Goal: Transaction & Acquisition: Purchase product/service

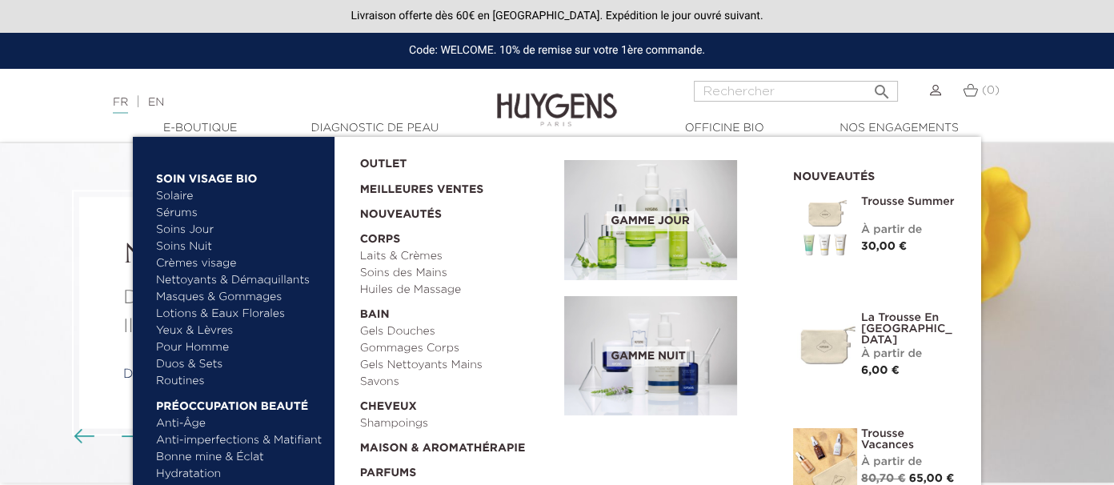
click at [198, 135] on link "  E-Boutique" at bounding box center [200, 128] width 160 height 17
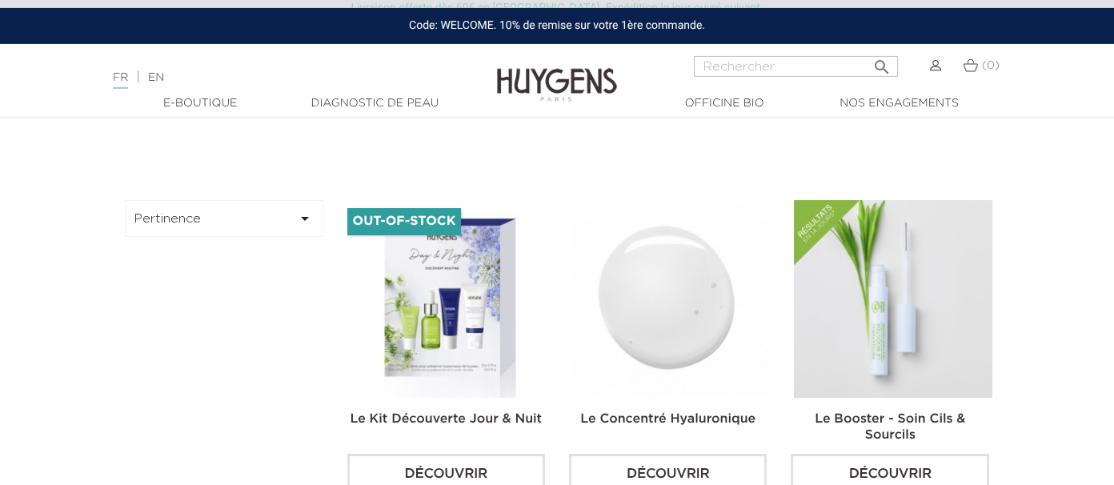
scroll to position [338, 0]
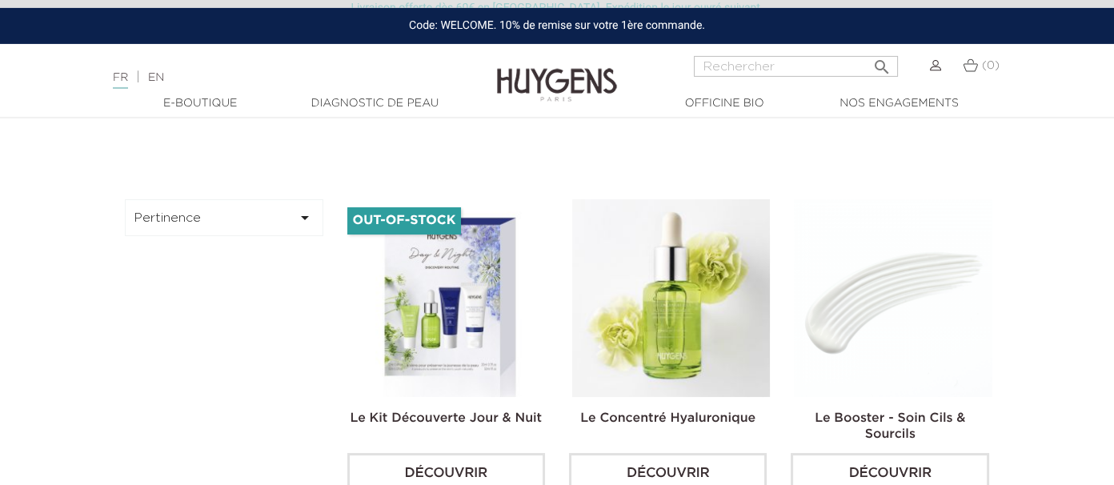
click at [868, 295] on img at bounding box center [893, 298] width 198 height 198
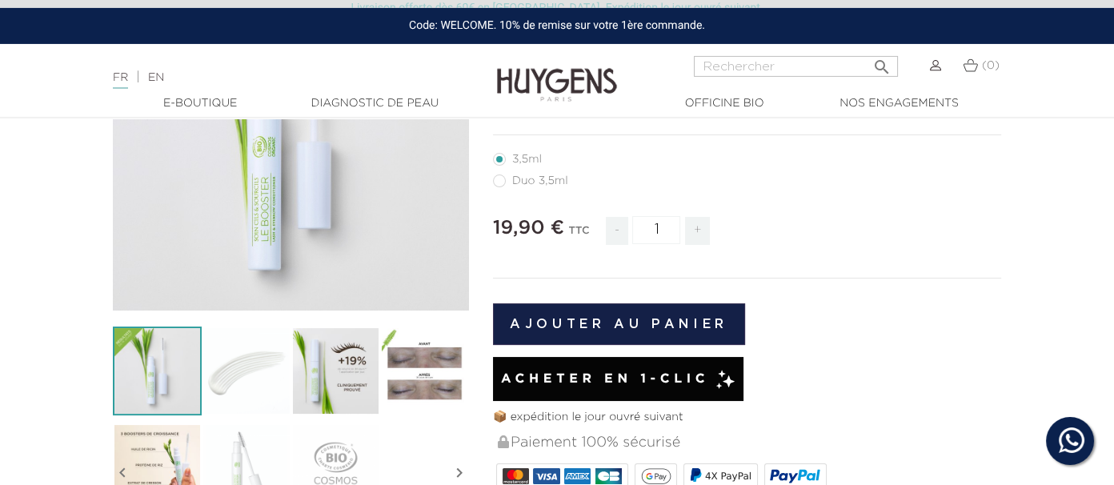
scroll to position [253, 0]
click at [676, 319] on button "Ajouter au panier" at bounding box center [619, 324] width 252 height 42
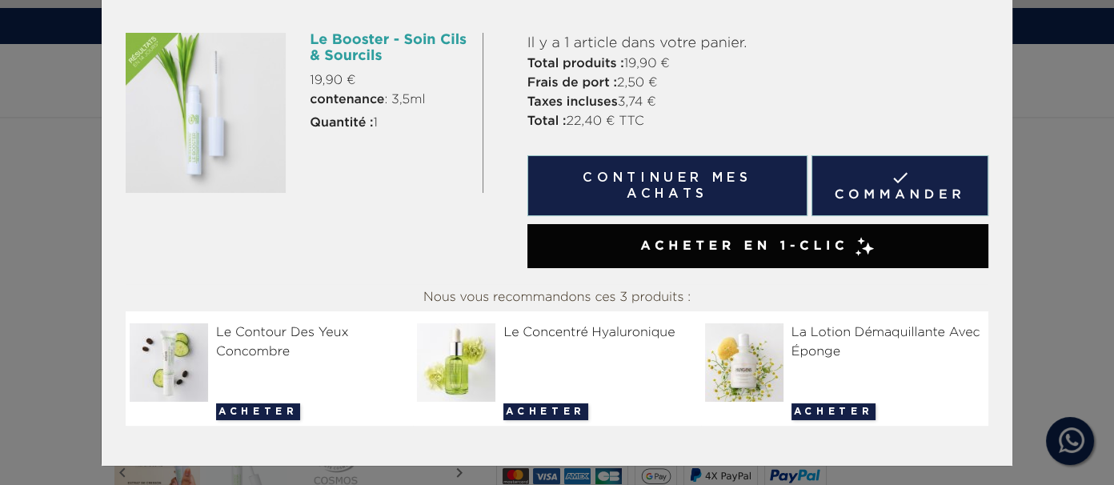
scroll to position [82, 0]
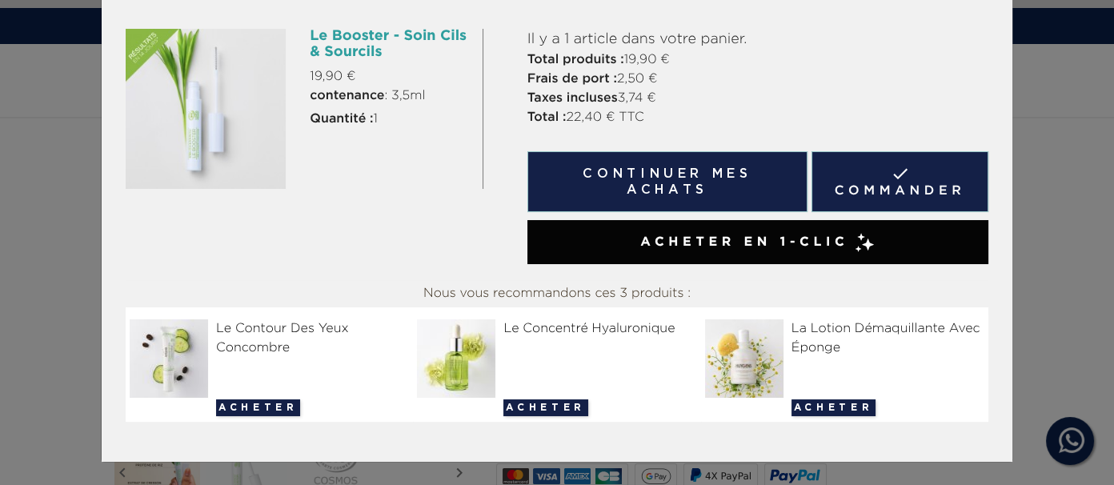
click at [539, 404] on button "Acheter" at bounding box center [545, 407] width 84 height 17
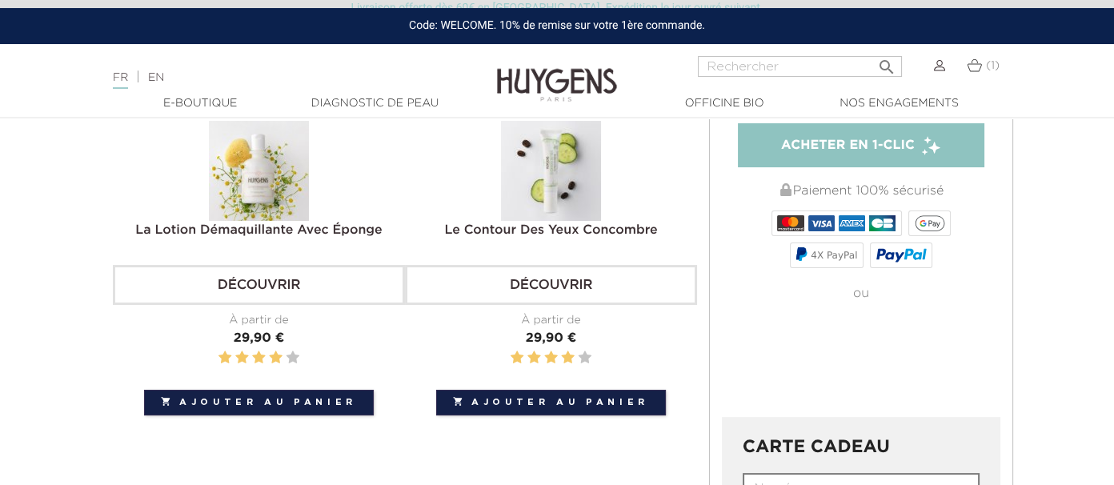
scroll to position [363, 0]
click at [565, 402] on button " Ajouter au panier" at bounding box center [551, 403] width 230 height 26
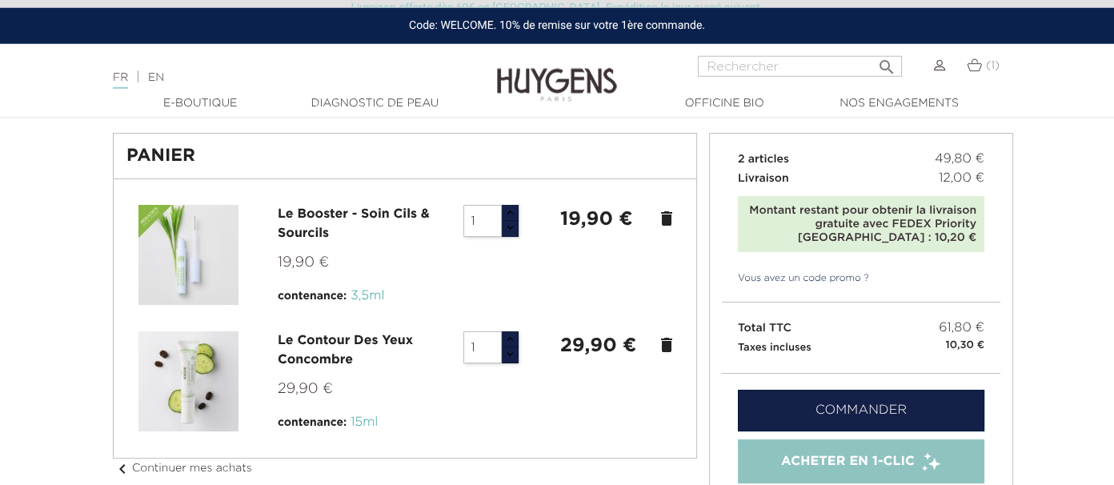
scroll to position [110, 0]
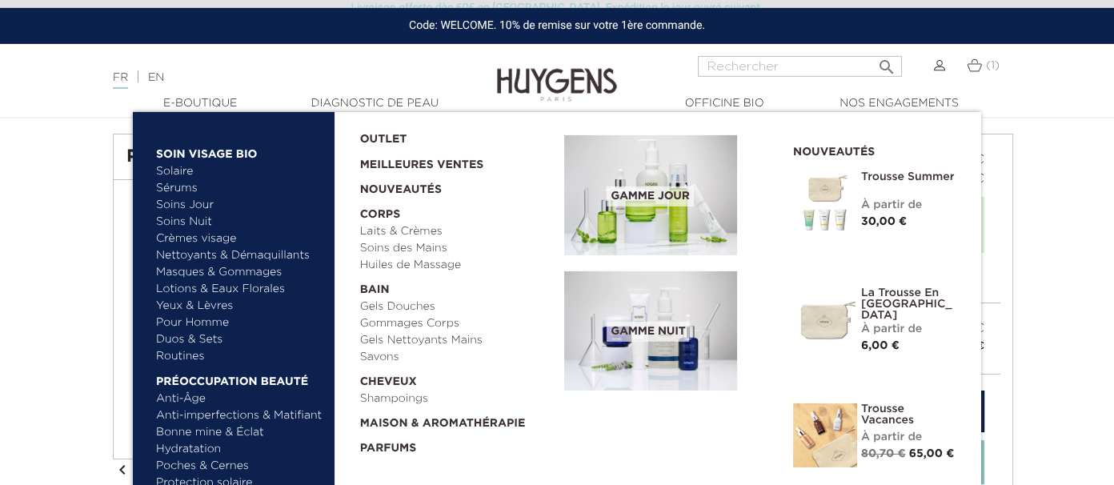
click at [192, 194] on link "Sérums" at bounding box center [239, 188] width 167 height 17
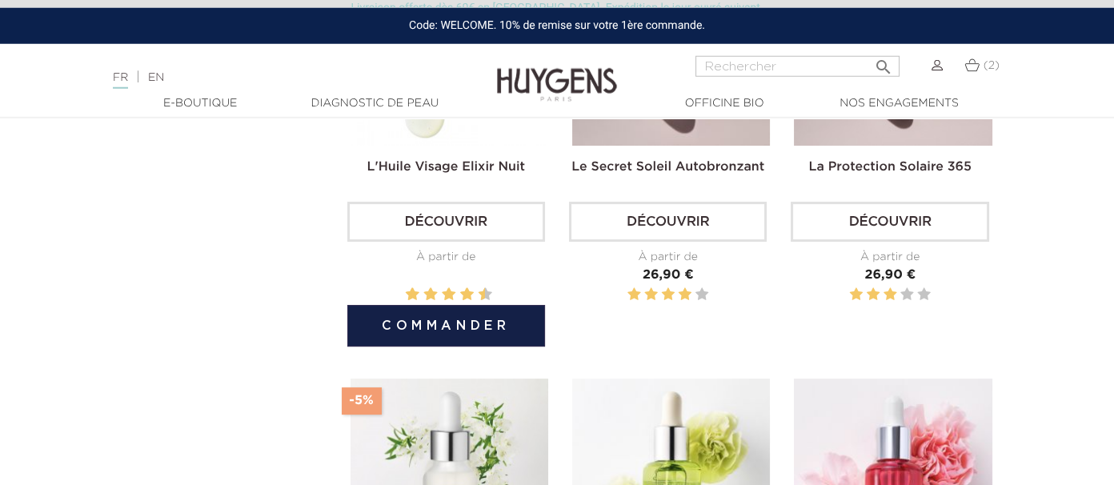
scroll to position [590, 0]
click at [431, 328] on button "Commander" at bounding box center [446, 325] width 198 height 42
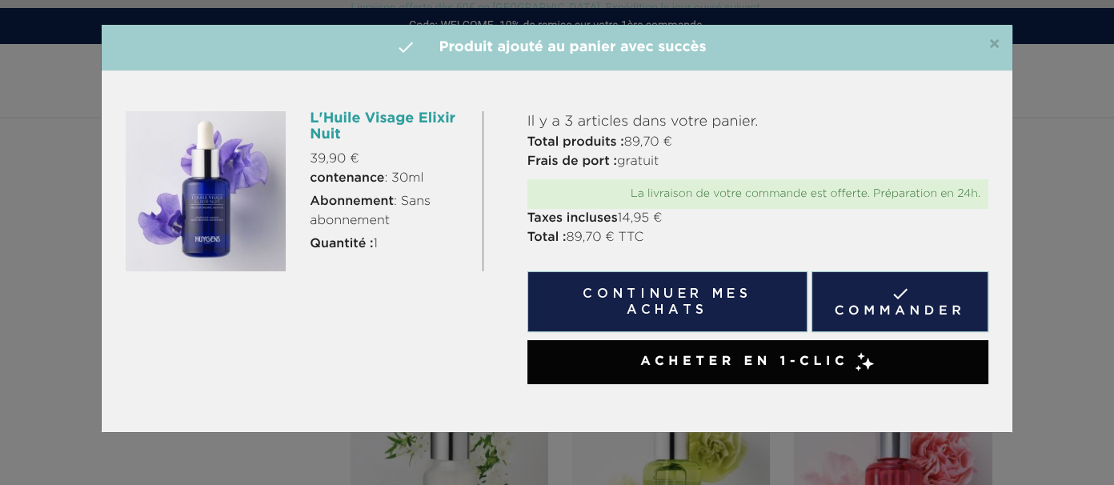
click at [994, 49] on span "×" at bounding box center [994, 44] width 12 height 19
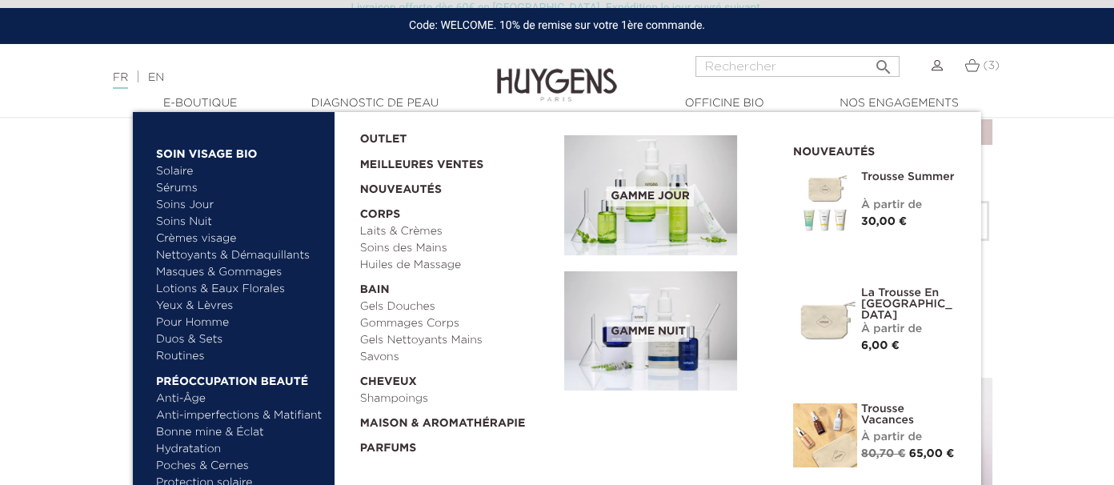
click at [223, 236] on link "Crèmes visage" at bounding box center [239, 239] width 167 height 17
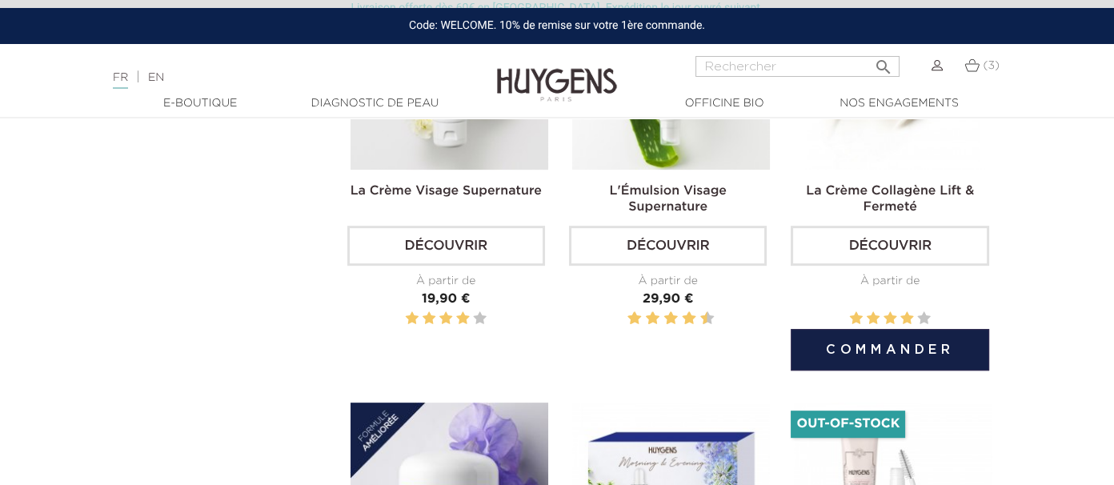
scroll to position [1014, 0]
click at [875, 346] on button "Commander" at bounding box center [890, 349] width 198 height 42
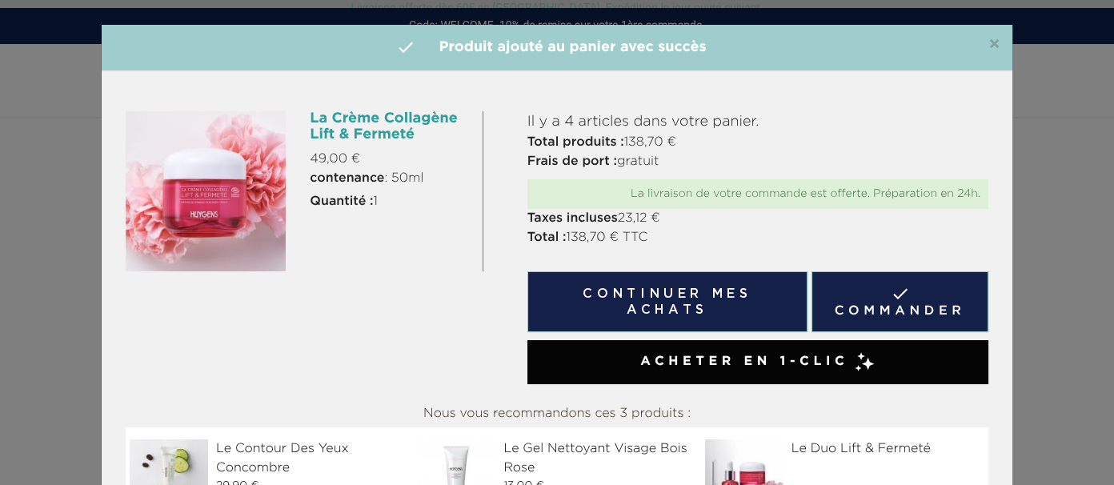
click at [989, 45] on span "×" at bounding box center [994, 44] width 12 height 19
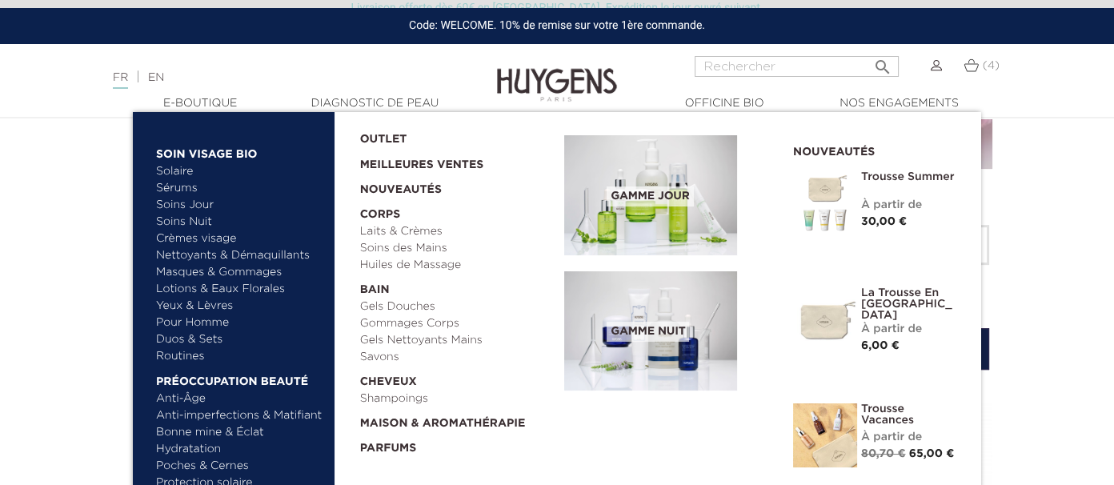
click at [191, 192] on link "Sérums" at bounding box center [239, 188] width 167 height 17
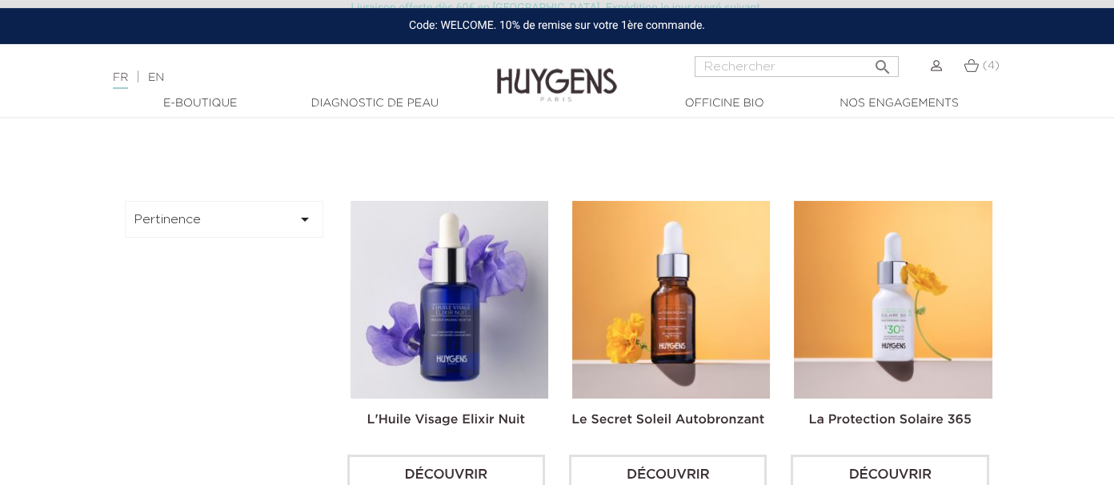
scroll to position [337, 0]
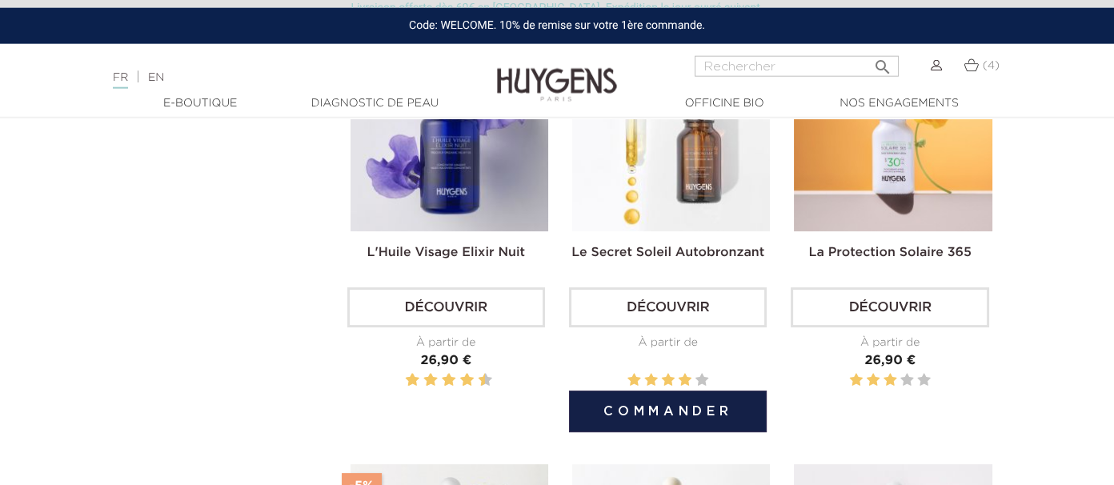
click at [651, 413] on button "Commander" at bounding box center [668, 412] width 198 height 42
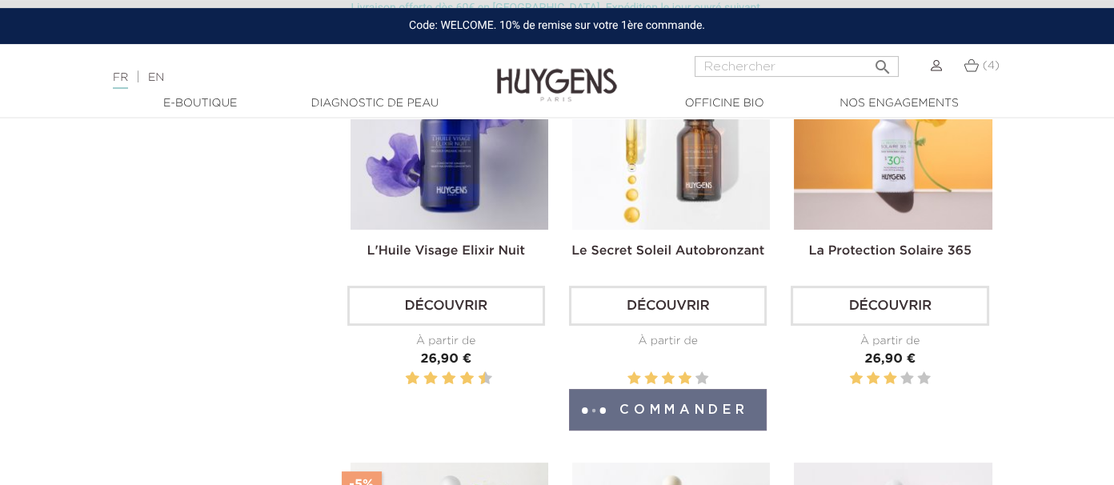
scroll to position [506, 0]
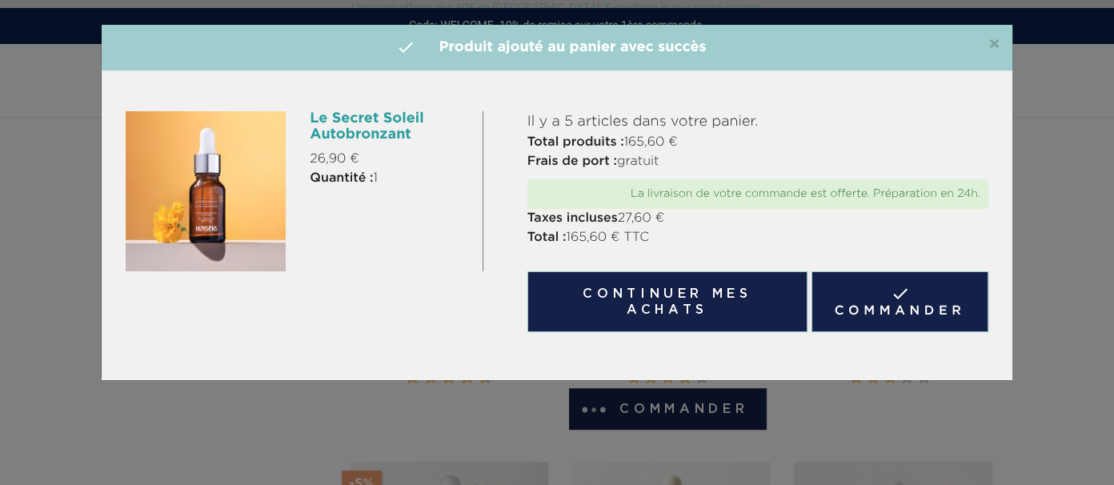
click at [994, 47] on span "×" at bounding box center [994, 44] width 12 height 19
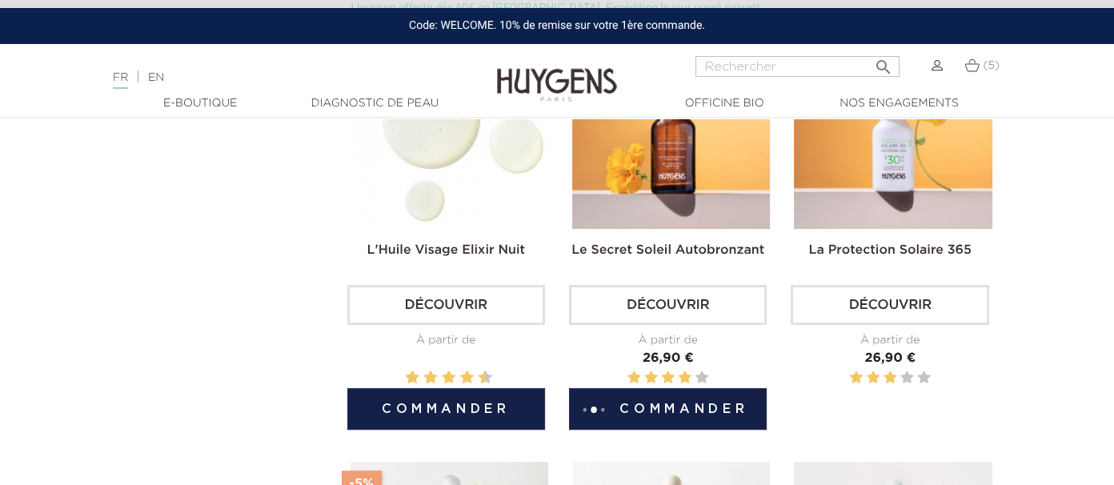
click at [419, 411] on button "Commander" at bounding box center [446, 409] width 198 height 42
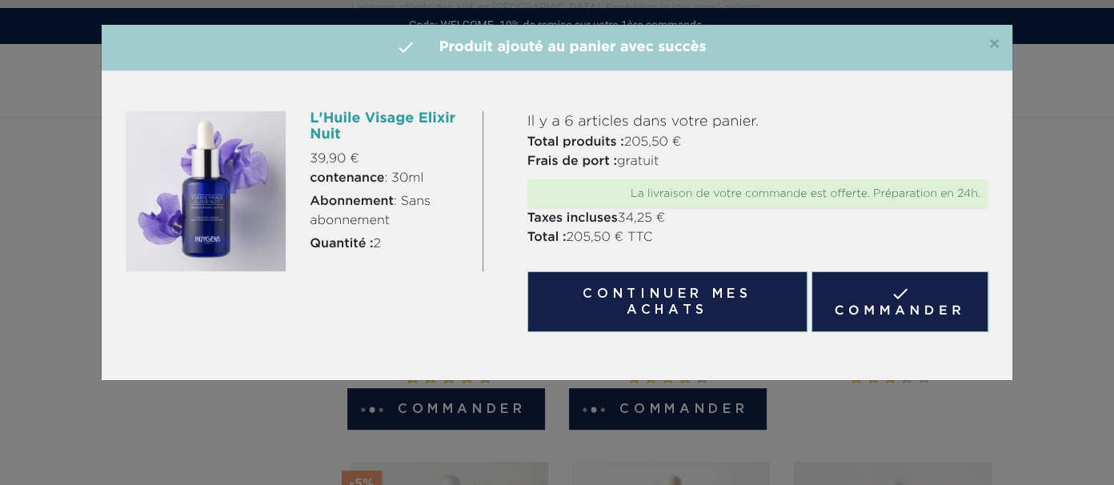
click at [853, 303] on link " Commander" at bounding box center [900, 301] width 177 height 61
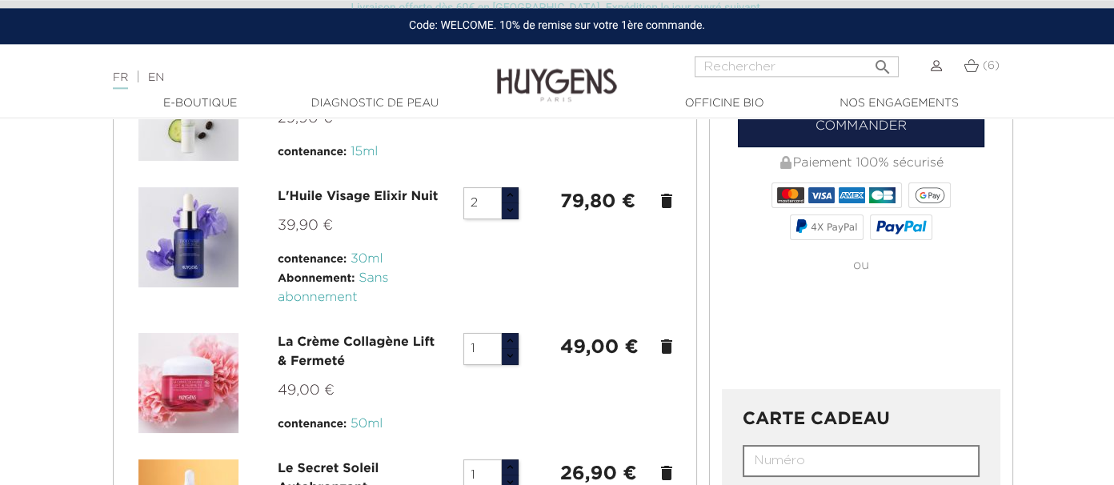
scroll to position [338, 0]
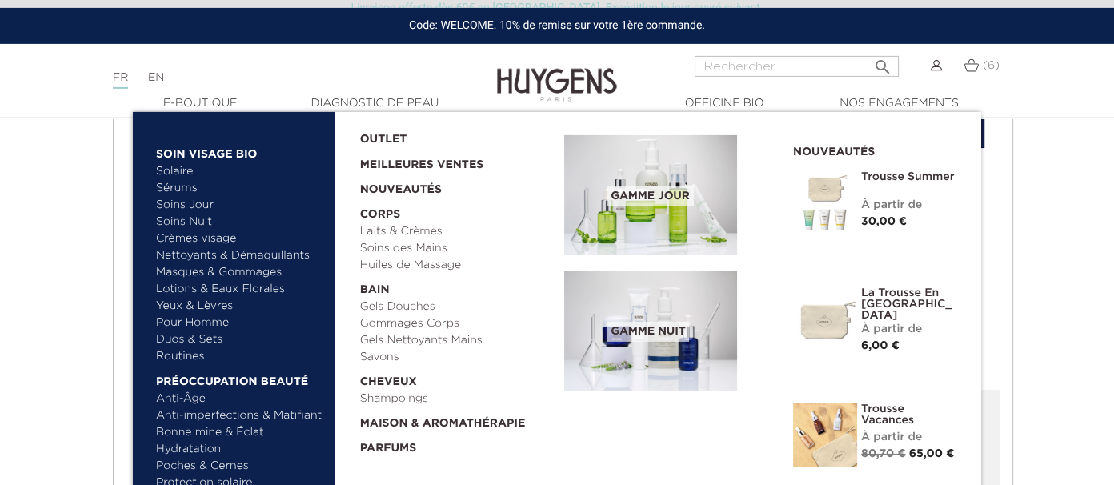
click at [181, 191] on link "Sérums" at bounding box center [239, 188] width 167 height 17
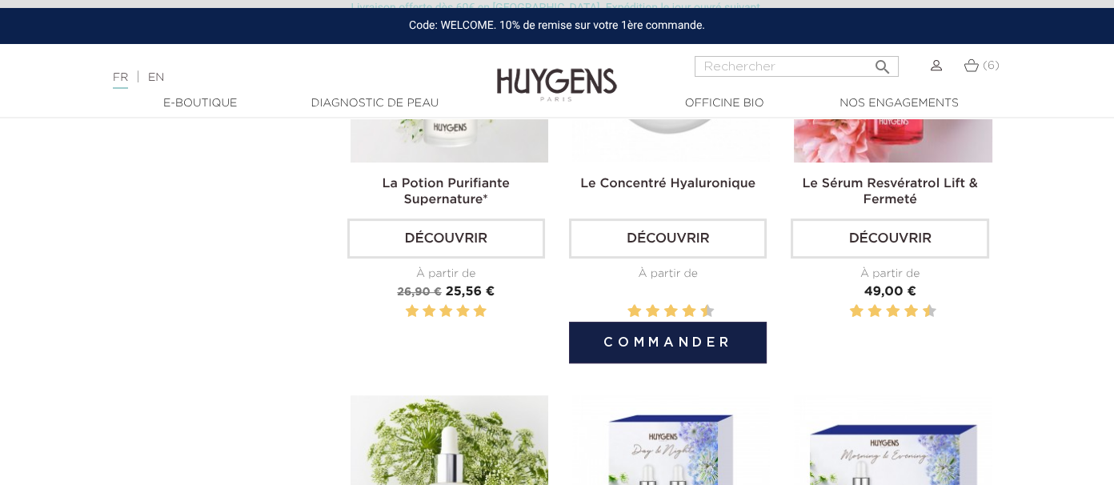
scroll to position [1004, 0]
click at [662, 336] on button "Commander" at bounding box center [668, 343] width 198 height 42
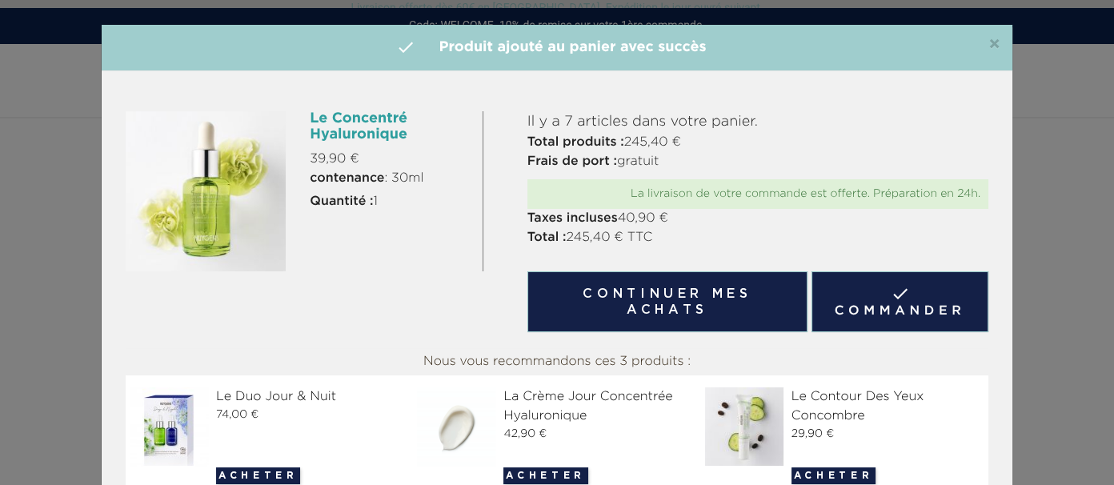
click at [860, 309] on link " Commander" at bounding box center [900, 301] width 177 height 61
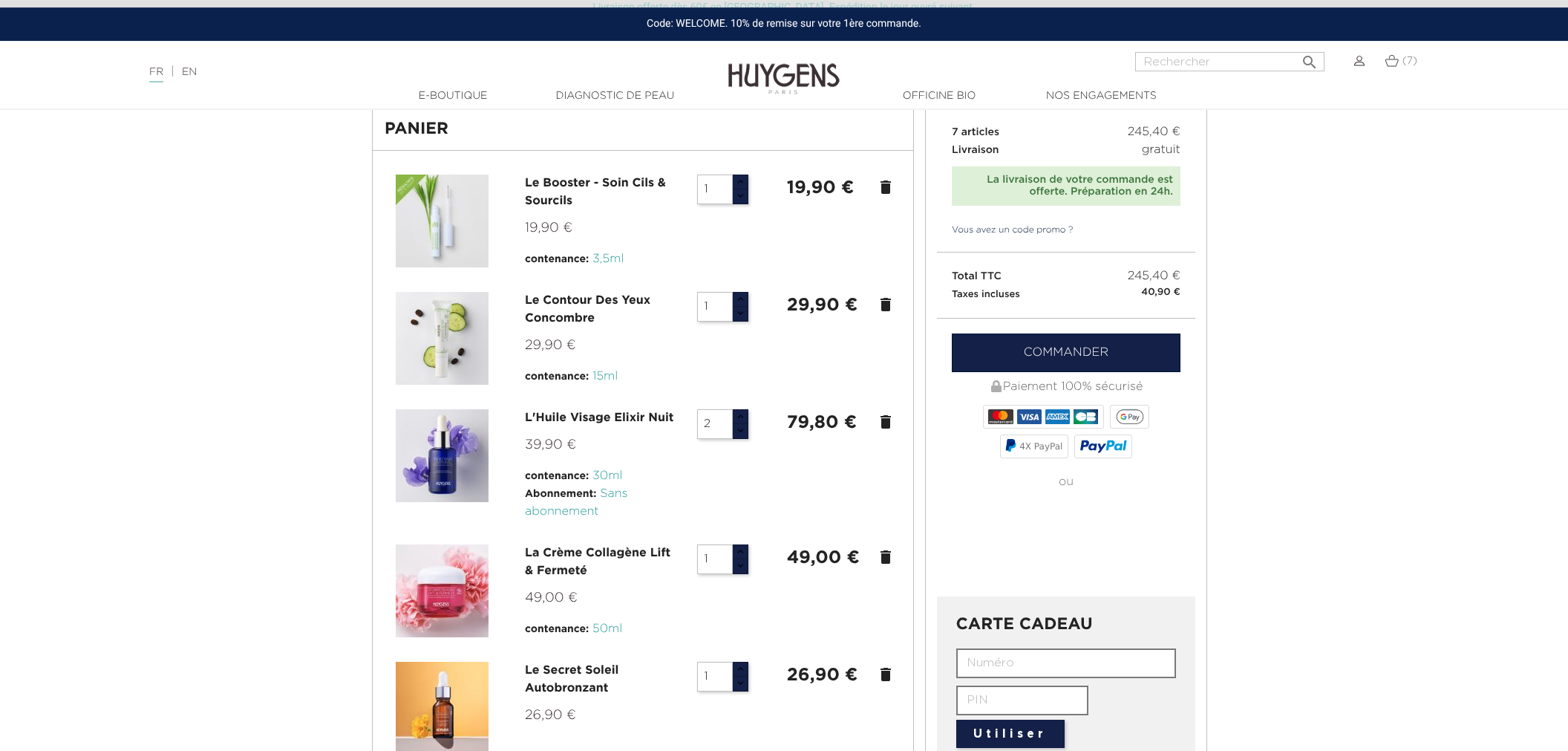
scroll to position [78, 0]
click at [739, 422] on button "button" at bounding box center [740, 418] width 17 height 16
click at [739, 433] on button "button" at bounding box center [740, 432] width 17 height 16
type input "1"
click at [739, 433] on button "button" at bounding box center [740, 432] width 17 height 16
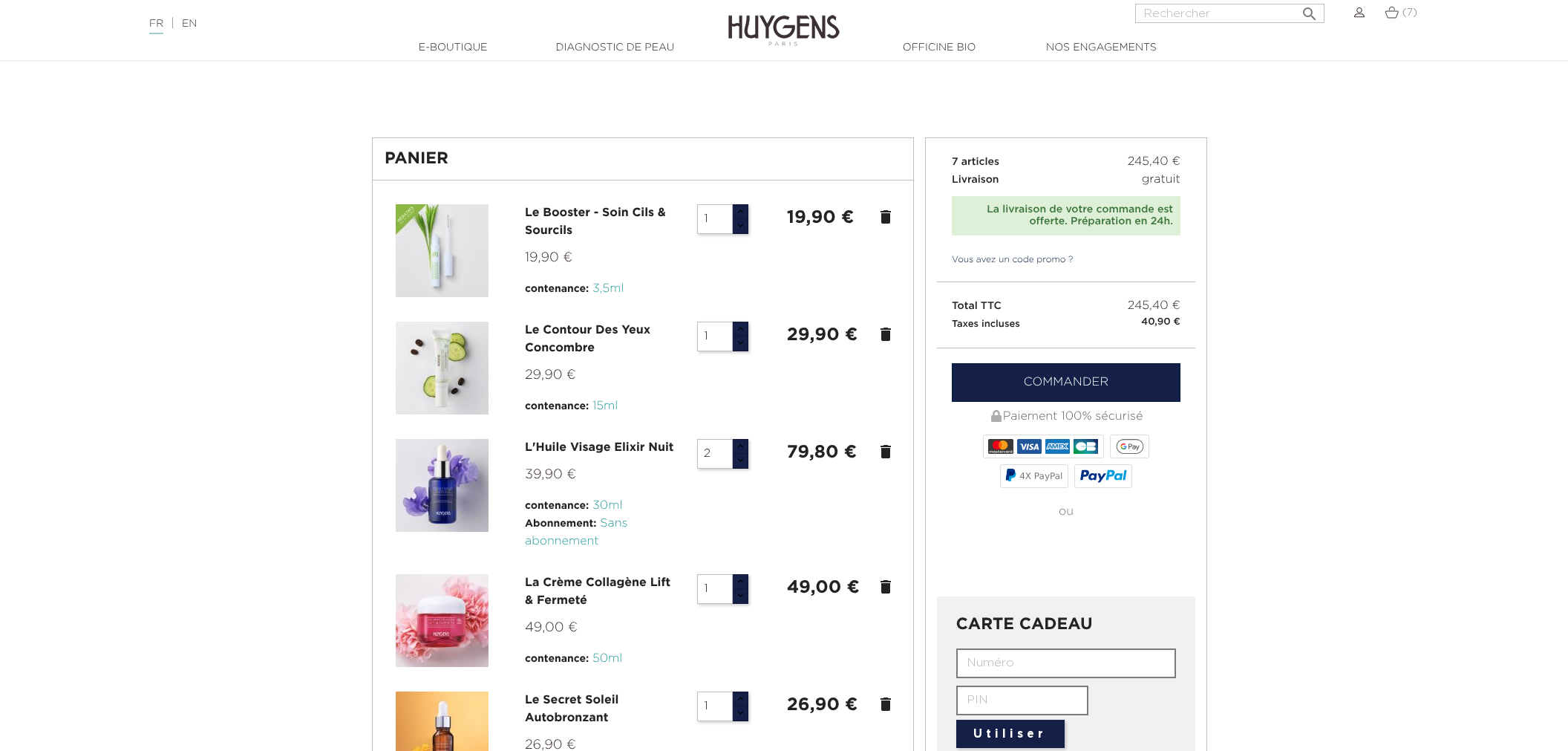
scroll to position [0, 0]
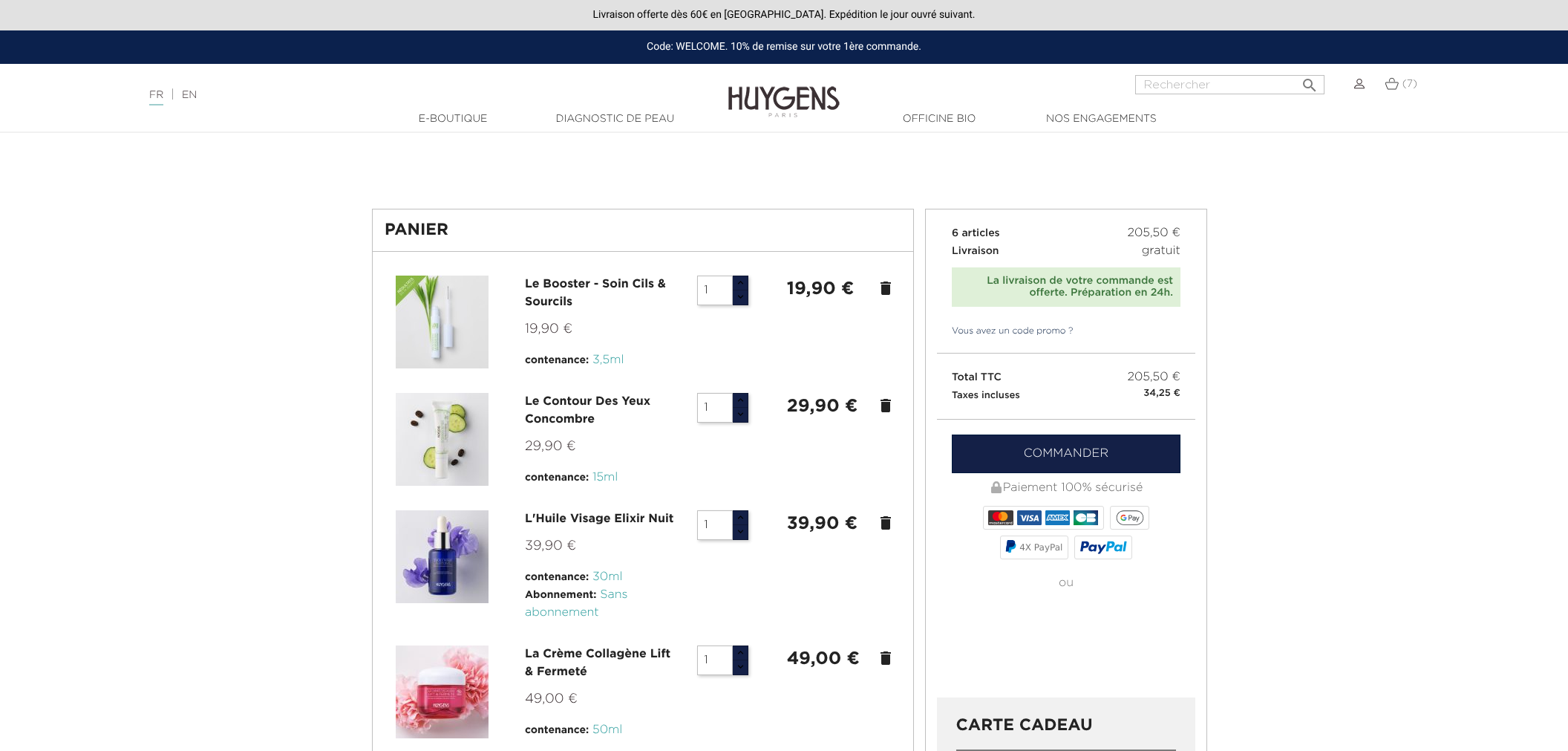
click at [1033, 90] on link at bounding box center [1359, 84] width 10 height 12
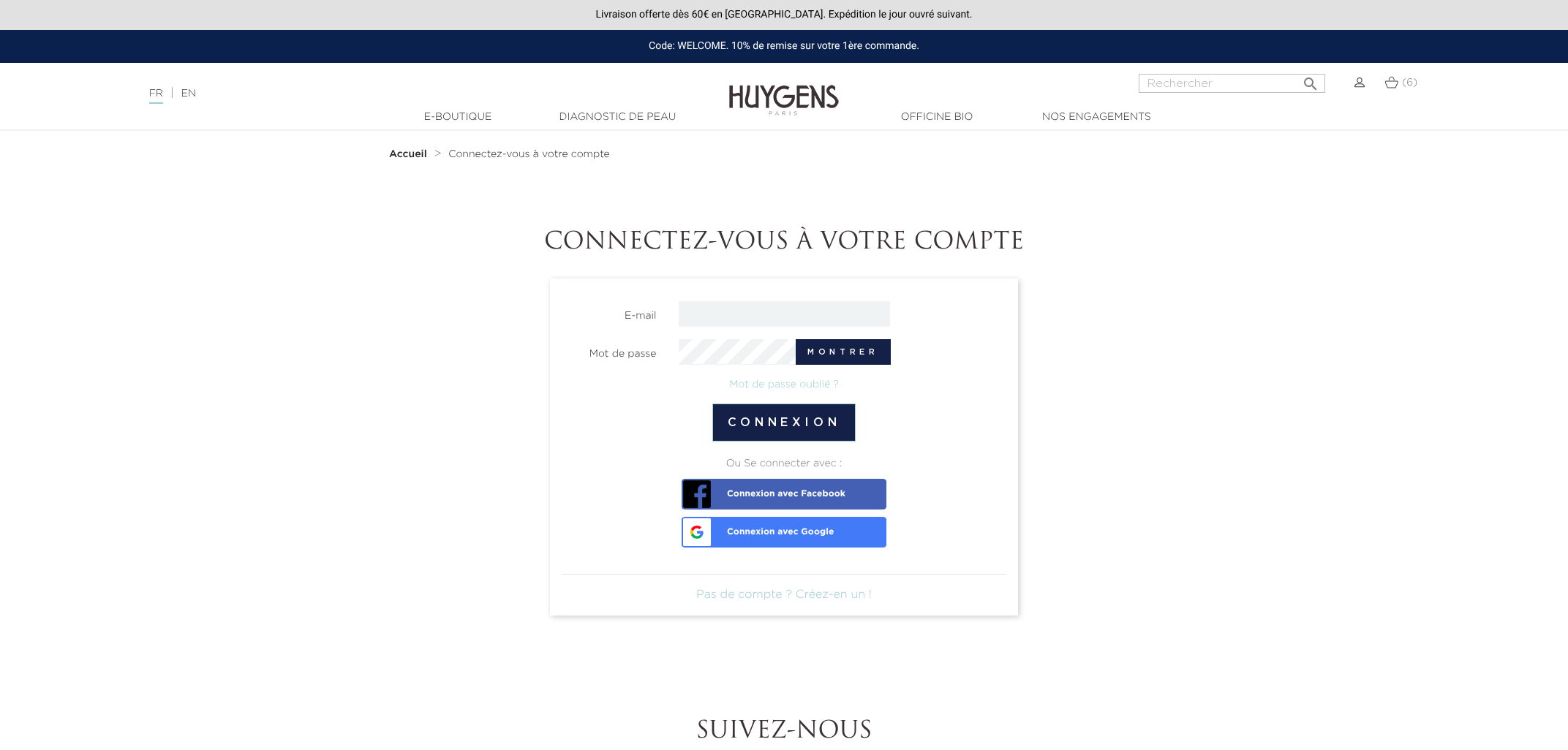
click at [815, 316] on input "email" at bounding box center [784, 314] width 211 height 26
type input "[EMAIL_ADDRESS][DOMAIN_NAME]"
click at [806, 423] on button "Connexion" at bounding box center [785, 423] width 144 height 38
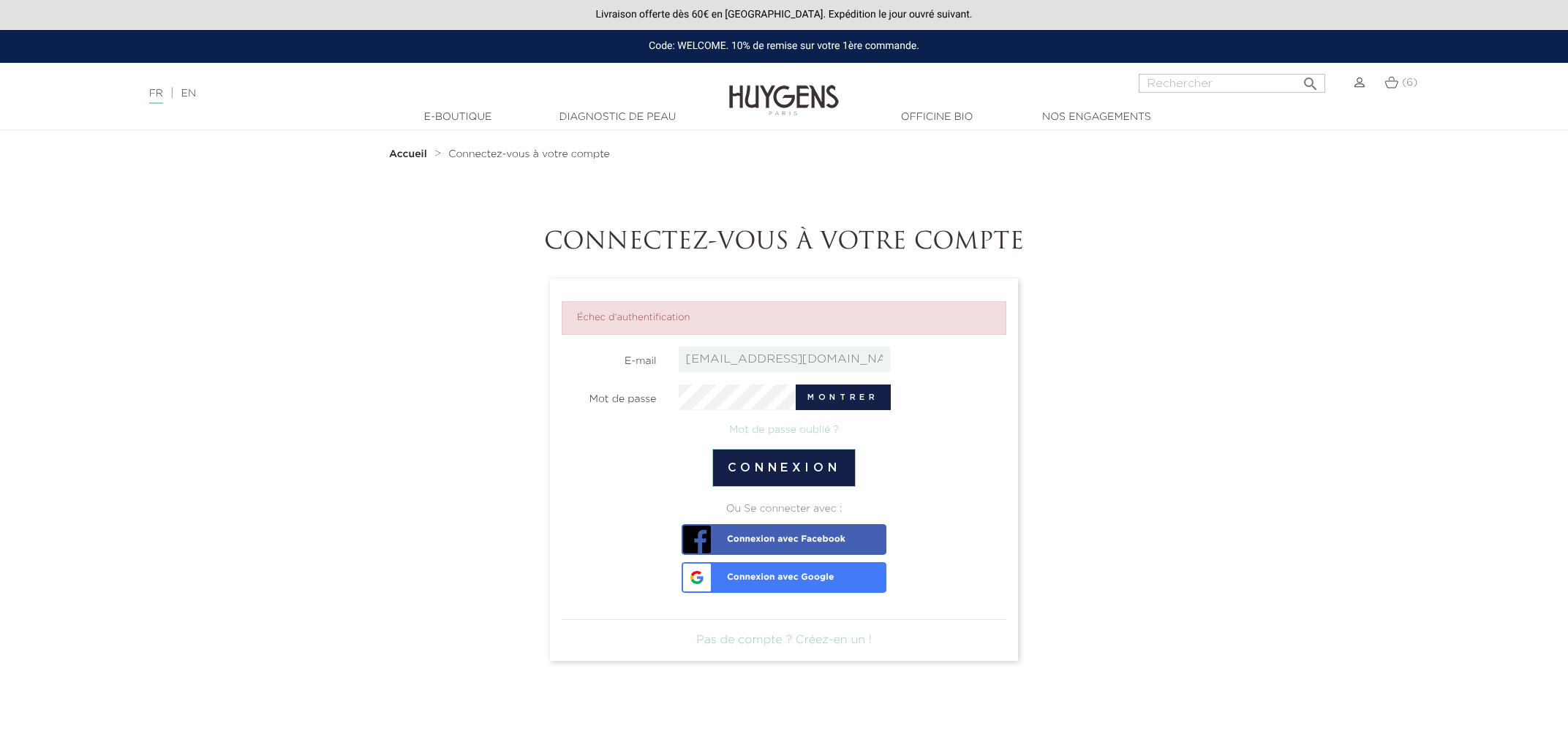
click at [884, 357] on span at bounding box center [882, 359] width 12 height 12
type input "sales@huygens.fr"
click at [796, 470] on button "Connexion" at bounding box center [785, 468] width 144 height 38
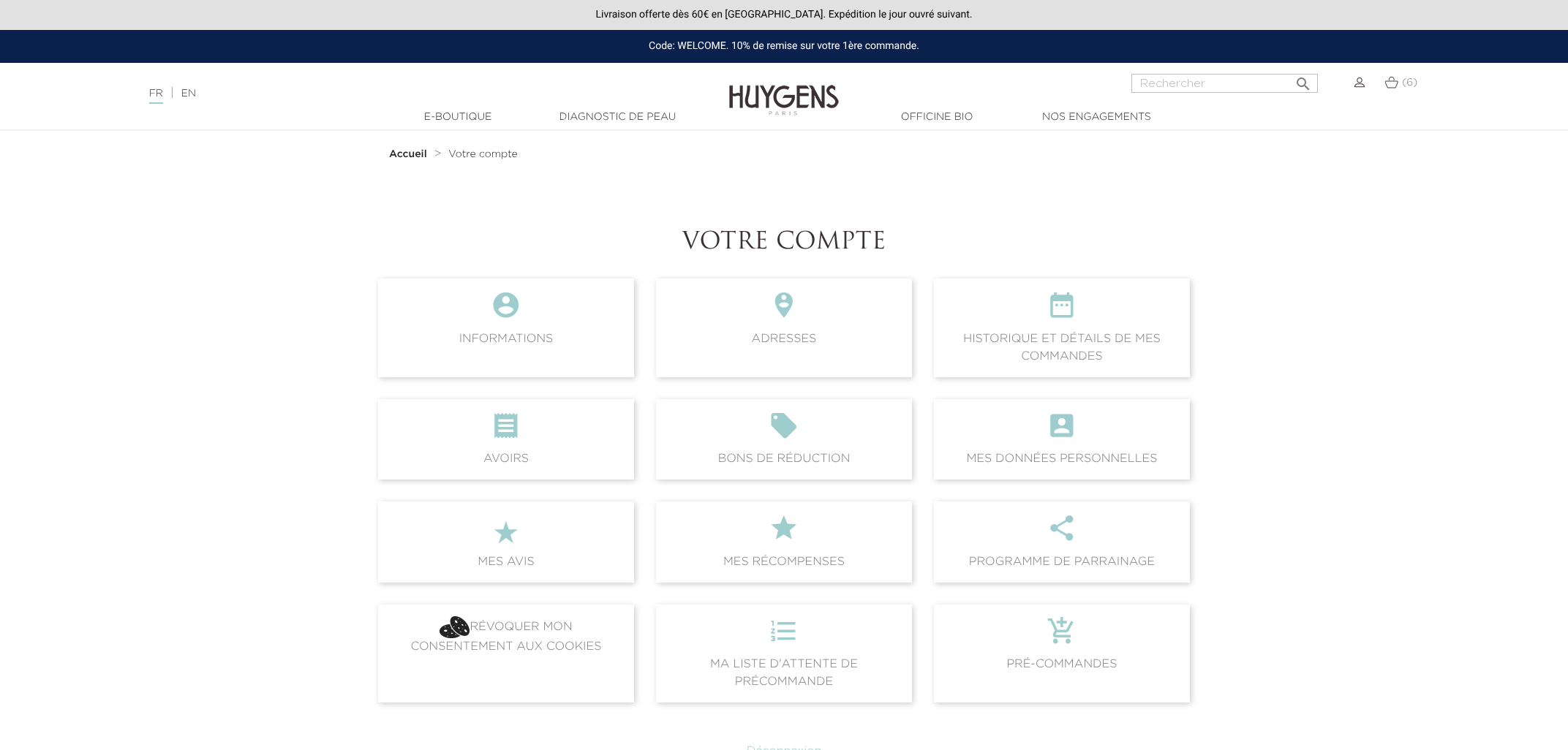
click at [1393, 86] on img at bounding box center [1391, 82] width 14 height 13
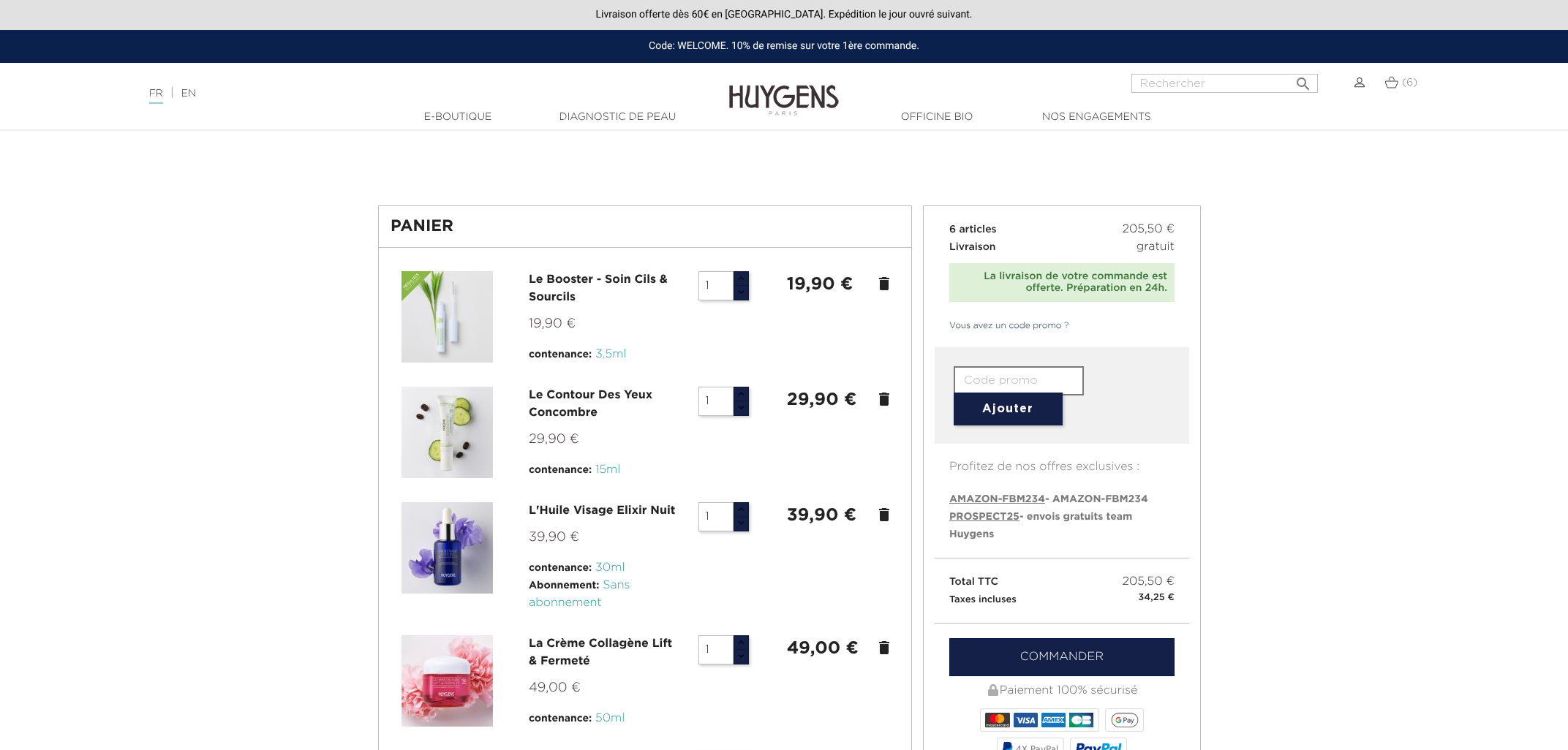
click at [1041, 389] on input "text" at bounding box center [1019, 381] width 130 height 29
type input "PROSPECT25"
click at [1022, 414] on button "Ajouter" at bounding box center [1008, 409] width 109 height 33
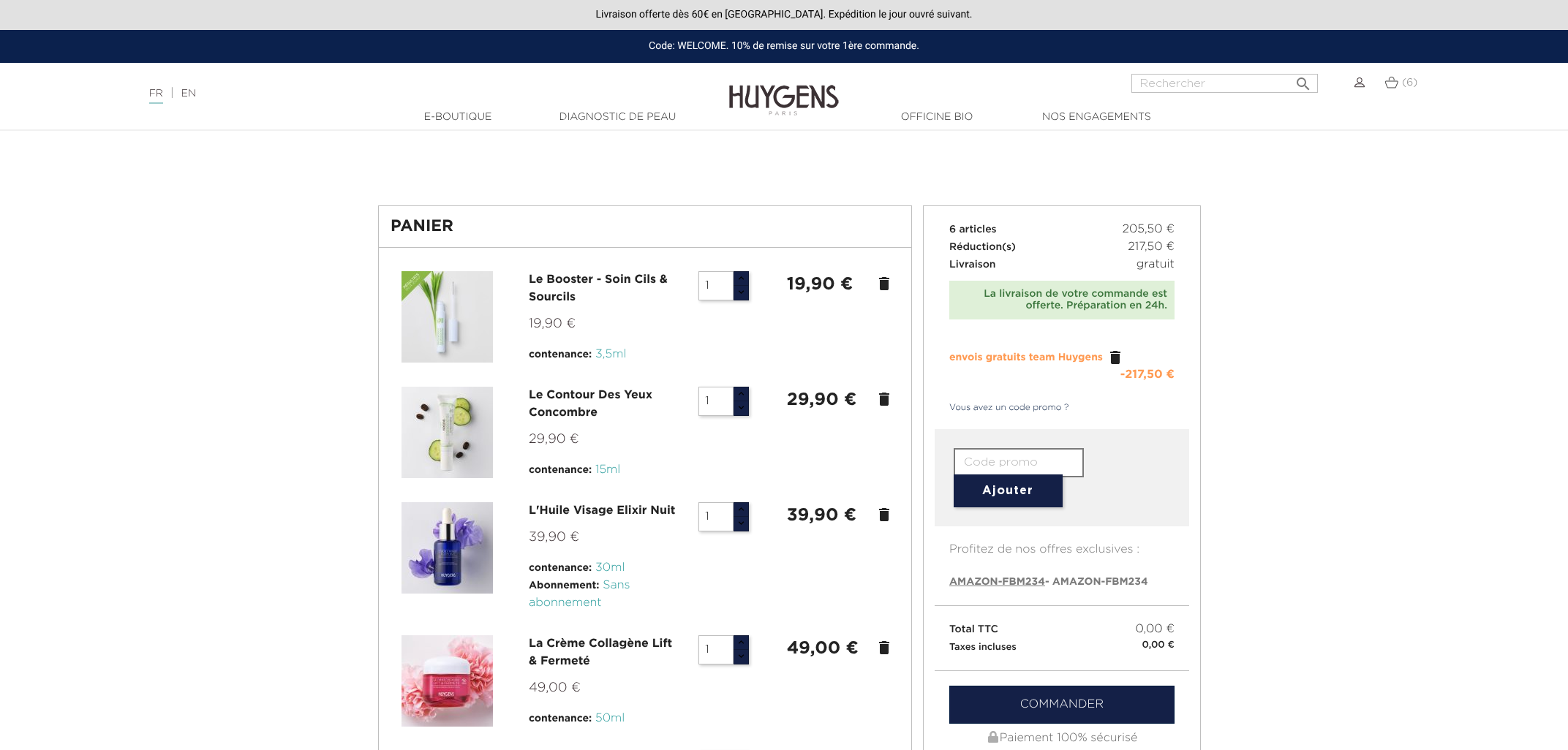
click at [1051, 709] on link "Commander" at bounding box center [1062, 705] width 226 height 38
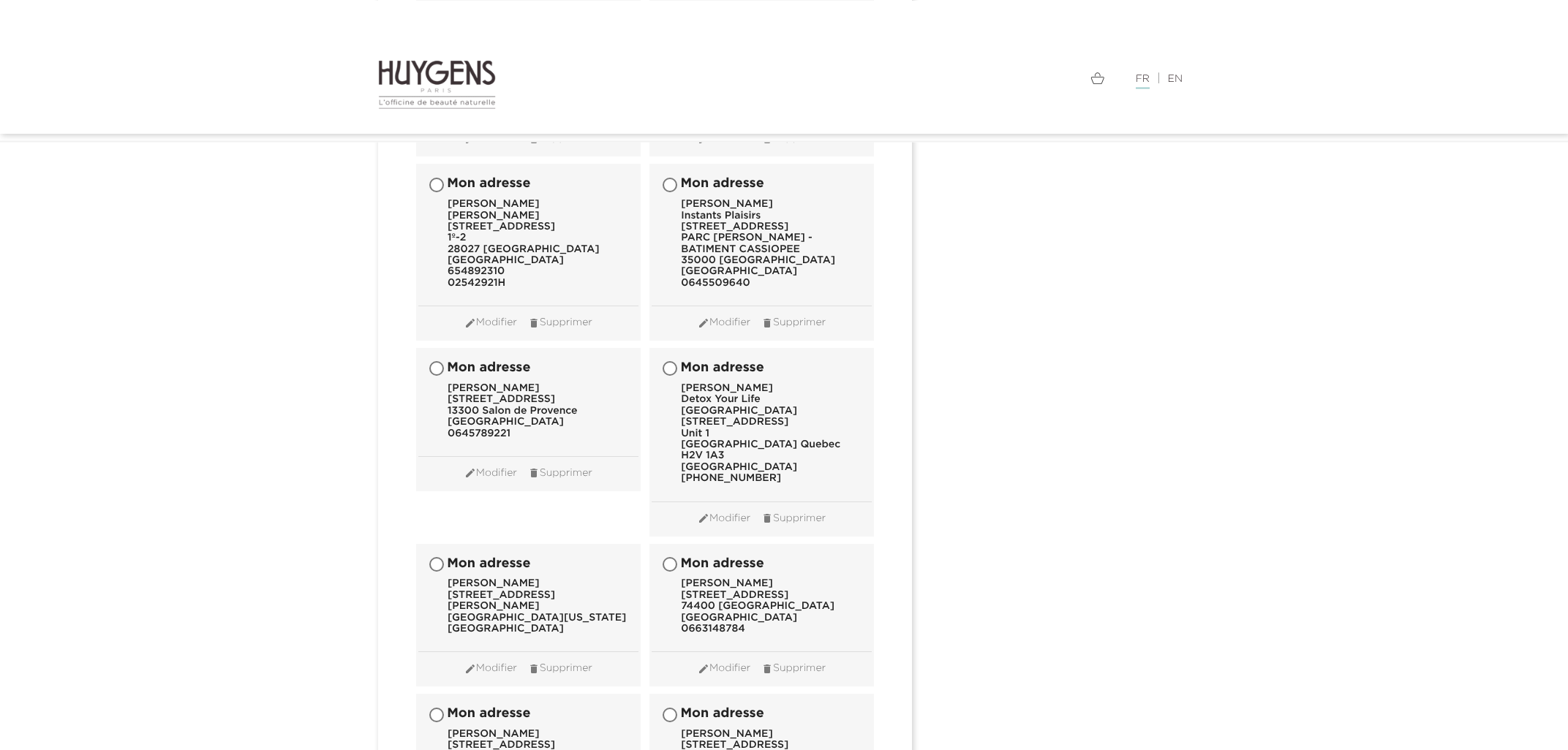
scroll to position [14457, 0]
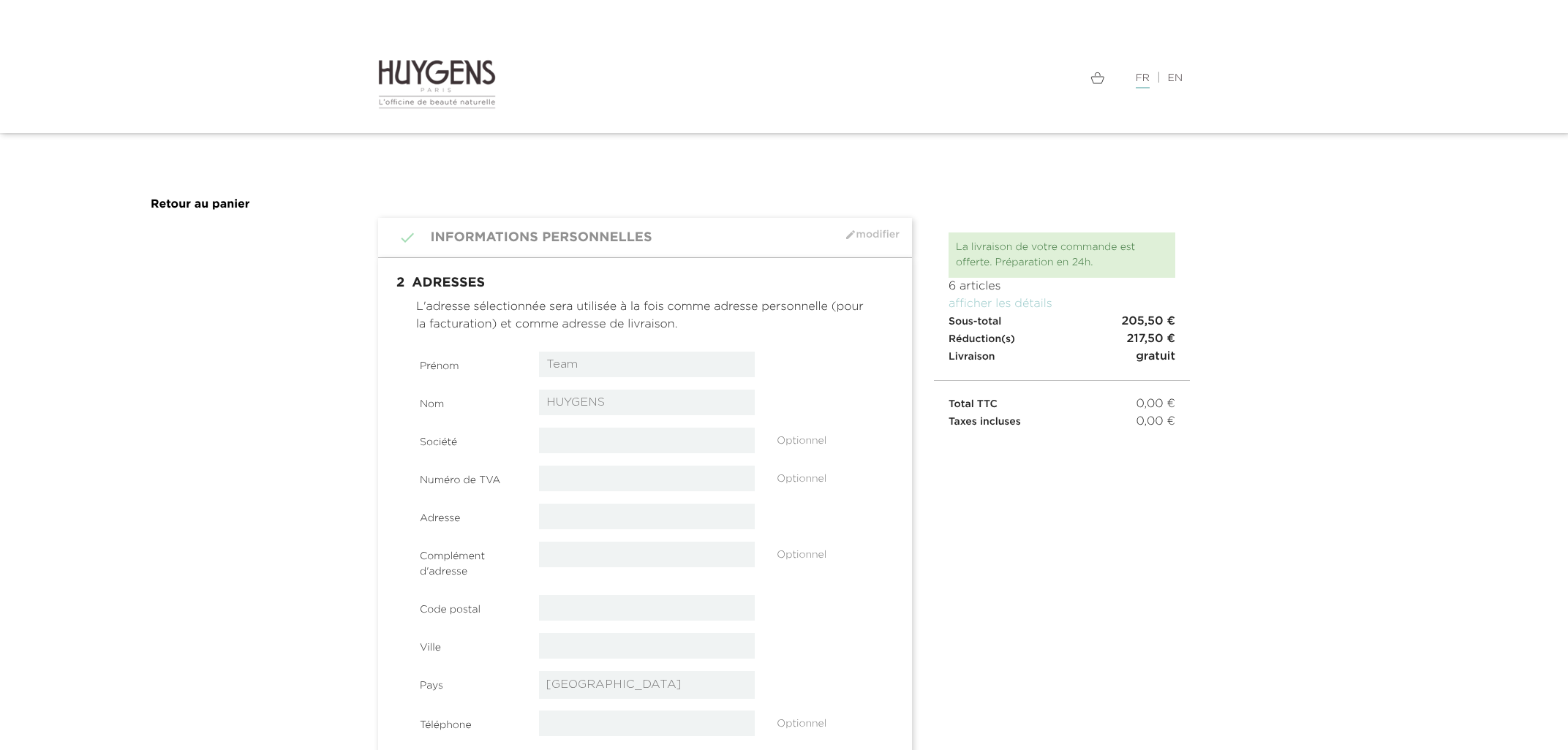
select select "8"
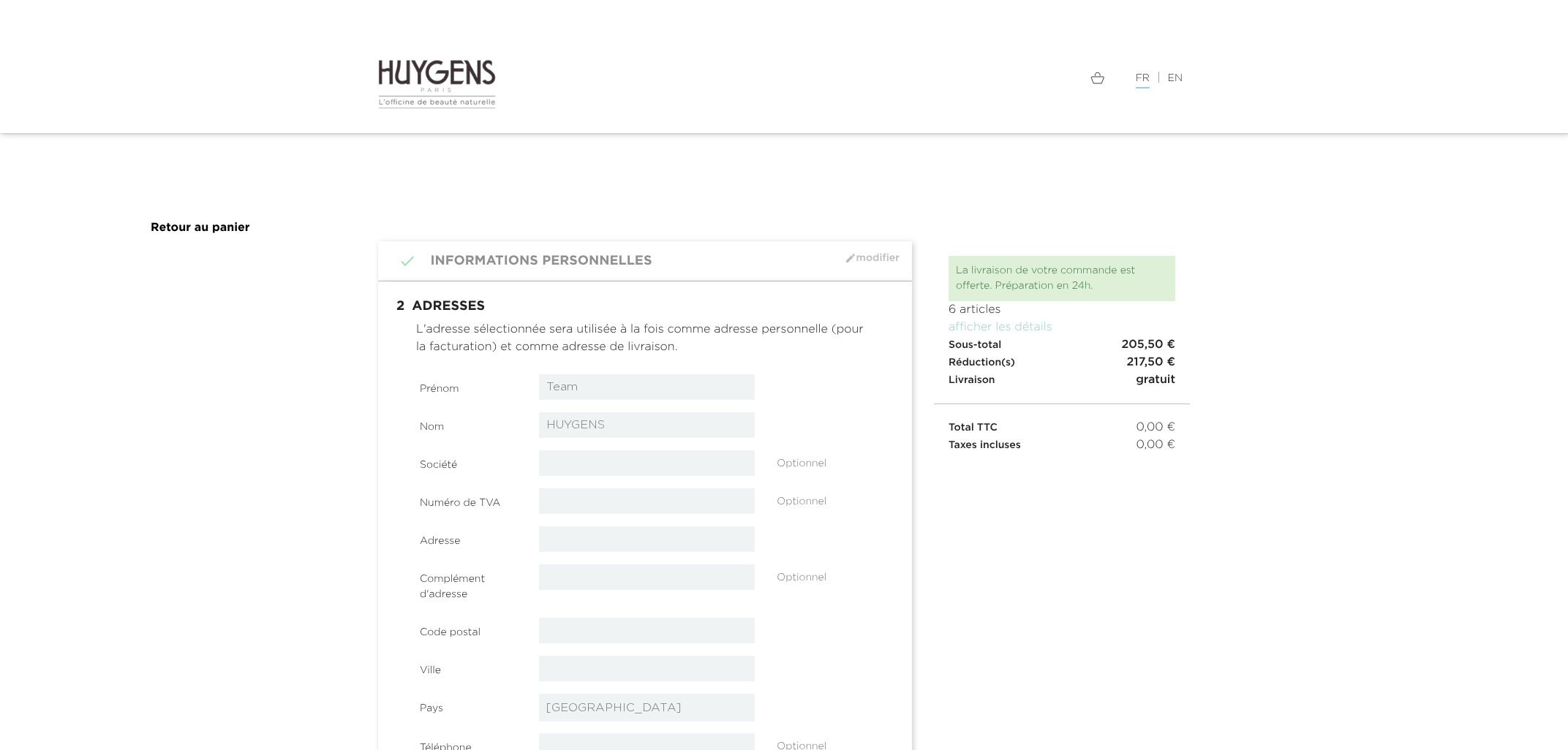
click at [611, 386] on input "Team" at bounding box center [647, 387] width 217 height 26
drag, startPoint x: 611, startPoint y: 386, endPoint x: 541, endPoint y: 372, distance: 71.4
click at [541, 375] on input "Team" at bounding box center [647, 387] width 217 height 26
type input "m"
type input "Marine"
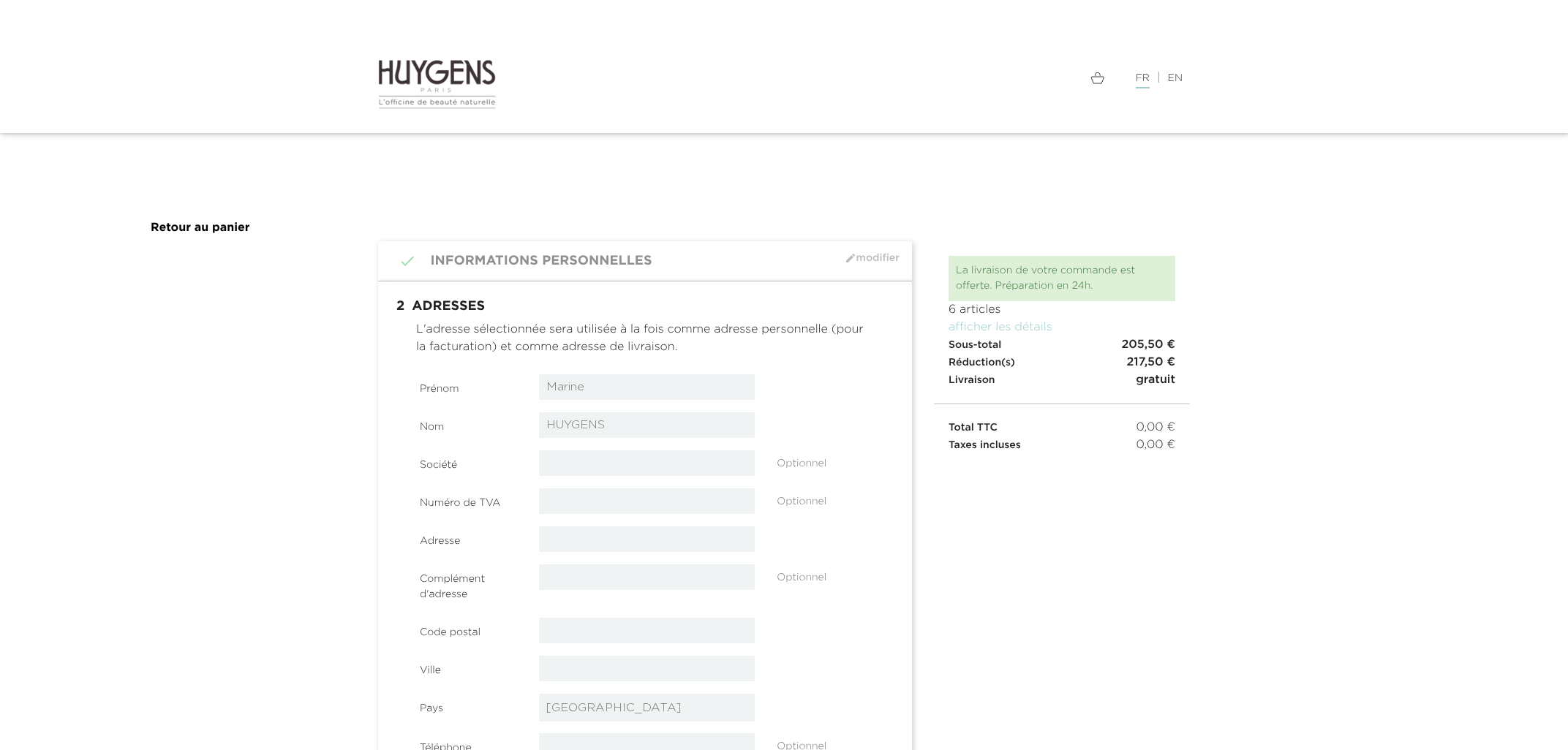
drag, startPoint x: 610, startPoint y: 428, endPoint x: 544, endPoint y: 421, distance: 66.4
click at [544, 421] on input "HUYGENS" at bounding box center [647, 425] width 217 height 26
click at [569, 462] on input "text" at bounding box center [647, 463] width 217 height 26
paste input "The French Pharmacy"
type input "The French Pharmacy"
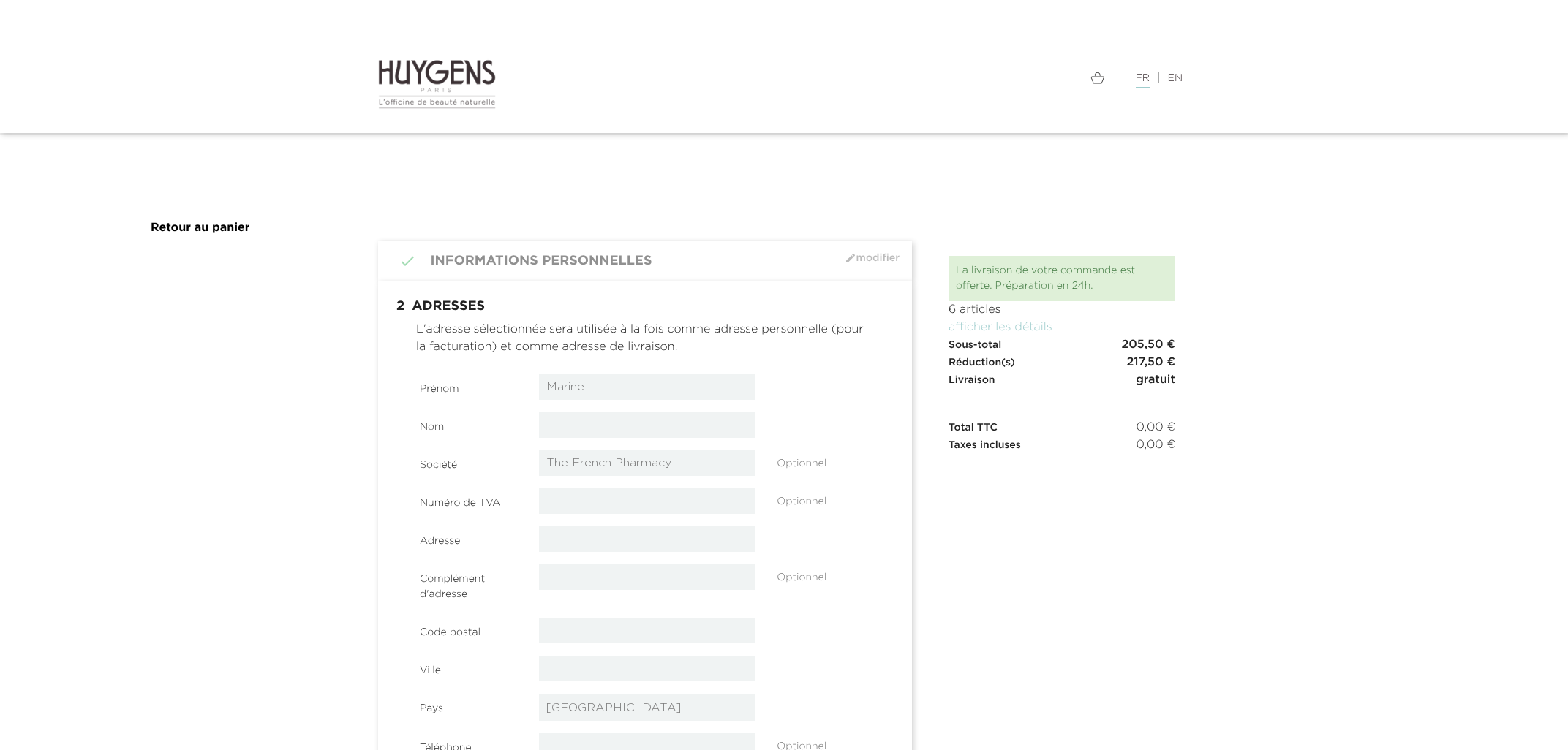
click at [548, 536] on input "text" at bounding box center [647, 539] width 217 height 26
paste input "[STREET_ADDRESS]"
type input "10 New Cavendish Street"
click at [558, 631] on input "text" at bounding box center [647, 630] width 217 height 26
paste input "London W1G 8"
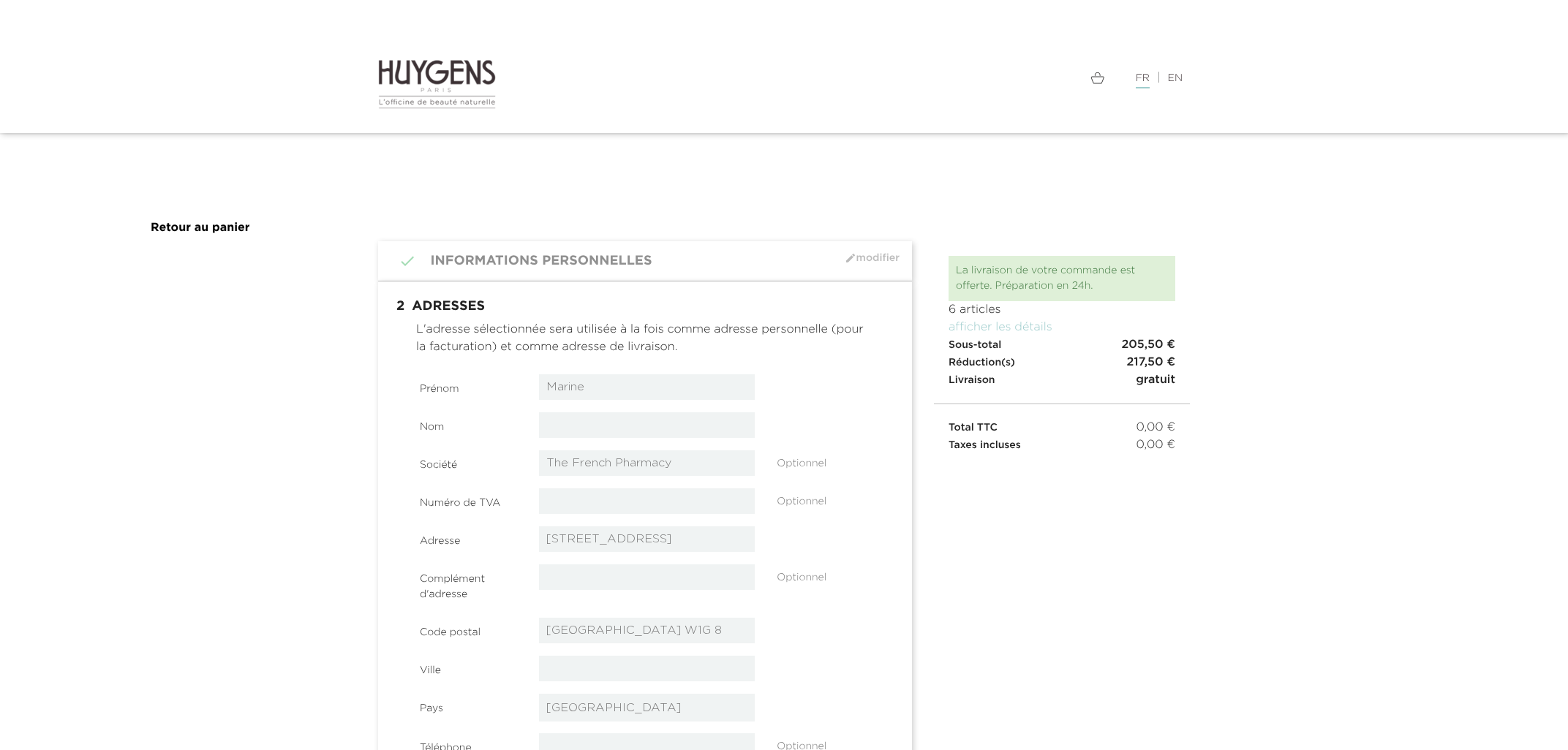
type input "London W1G 8"
click at [571, 657] on input "text" at bounding box center [647, 669] width 217 height 26
paste input "[GEOGRAPHIC_DATA] W1G 8UJ"
type input "[GEOGRAPHIC_DATA] W1G 8UJ"
drag, startPoint x: 591, startPoint y: 629, endPoint x: 485, endPoint y: 620, distance: 106.4
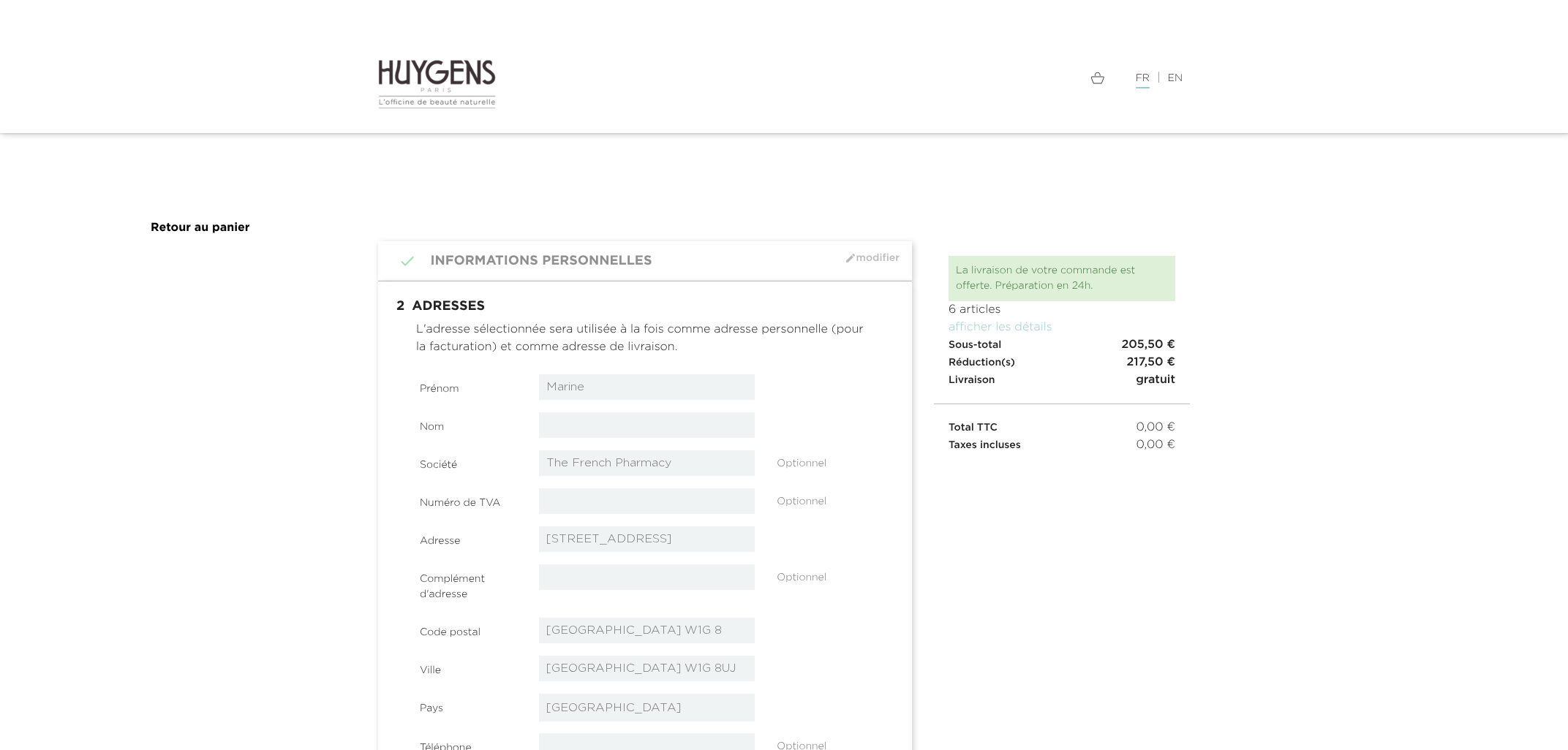
click at [539, 620] on input "London W1G 8" at bounding box center [647, 630] width 217 height 26
type input "W1G 8"
select select "17"
click option "[GEOGRAPHIC_DATA]" at bounding box center [0, 0] width 0 height 0
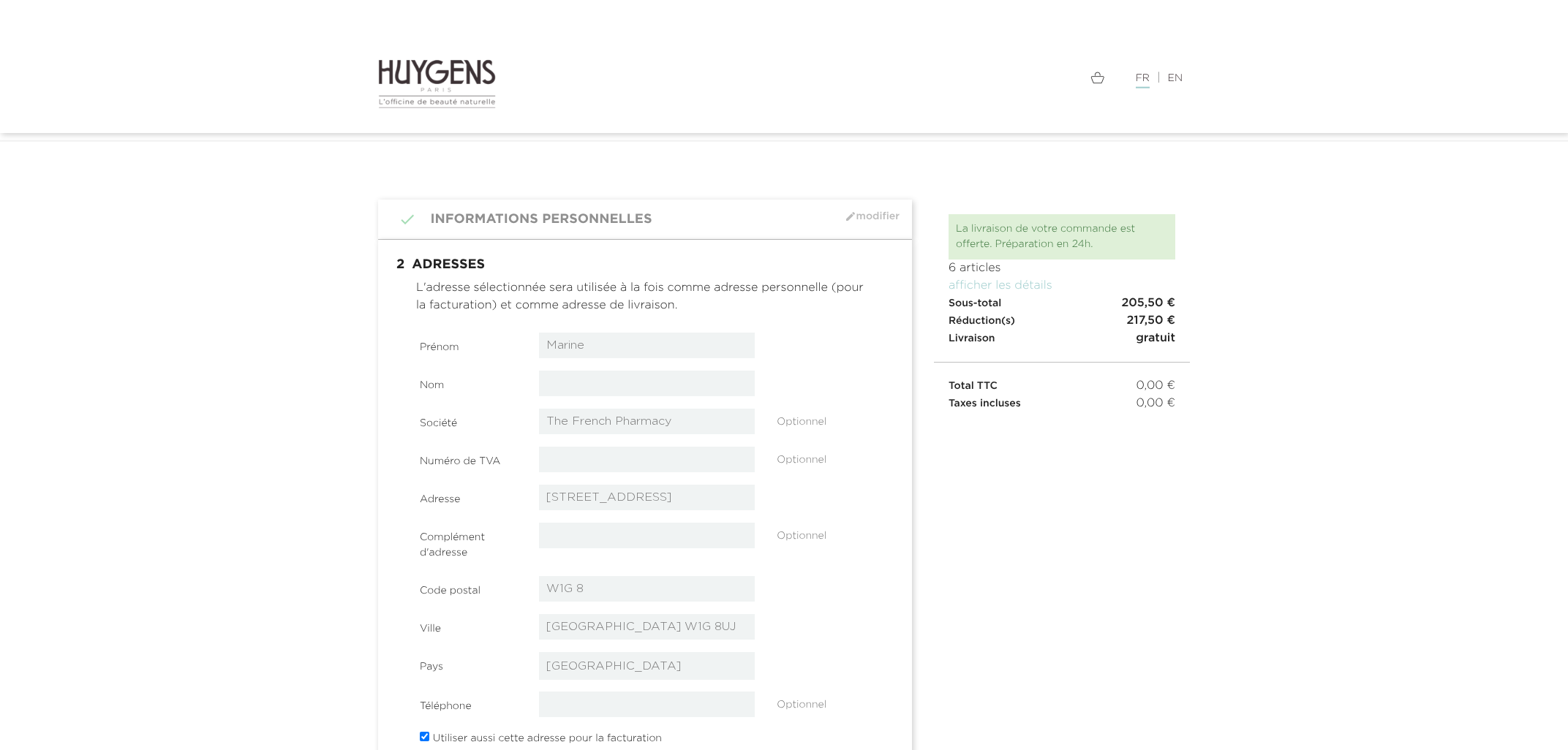
select select "17"
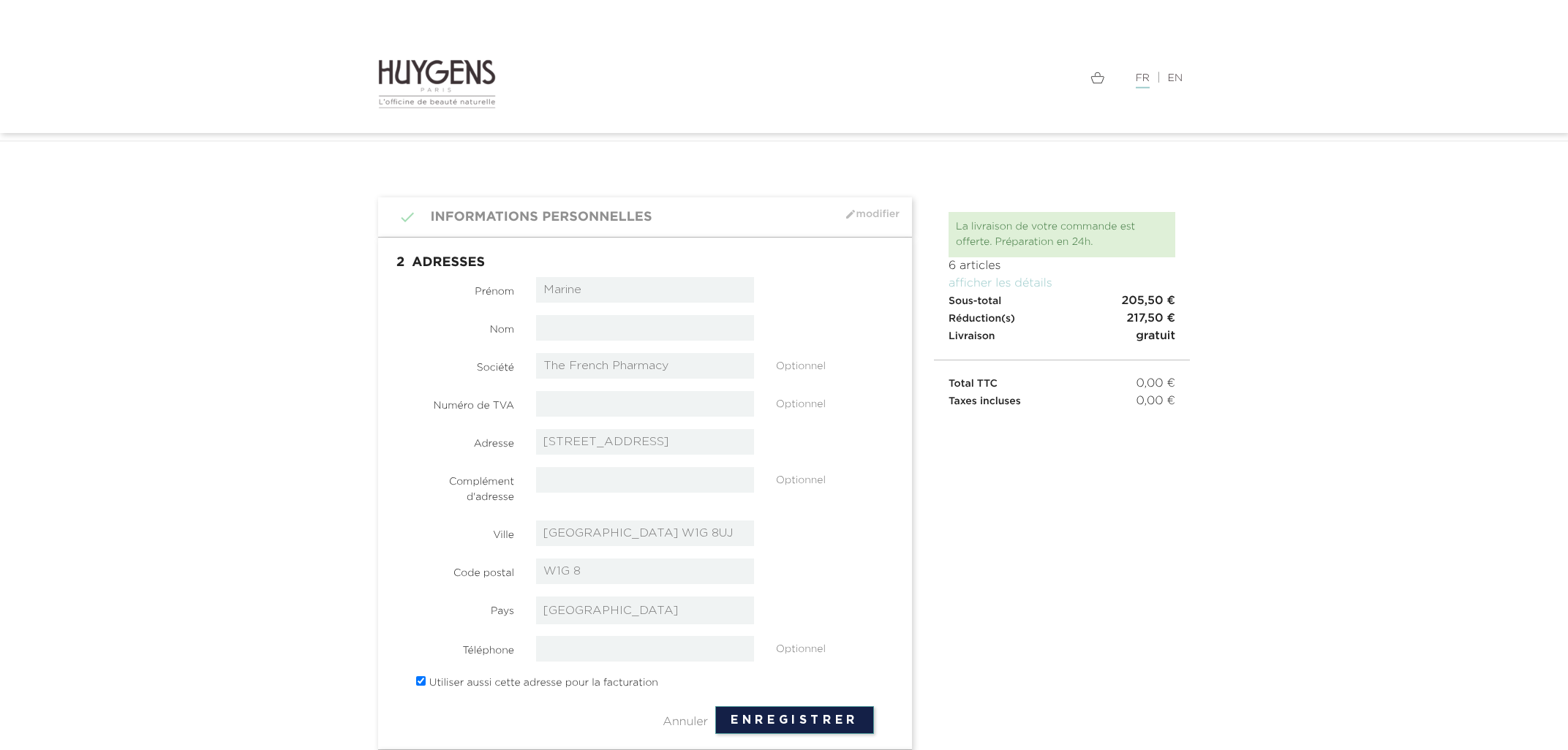
scroll to position [5, 0]
click at [573, 334] on input "text" at bounding box center [645, 327] width 218 height 26
type input "Vincent"
click at [866, 460] on section "Prénom Marine Nom Vincent Société The French Pharmacy Optionnel" at bounding box center [644, 485] width 458 height 417
click at [611, 650] on input "tel" at bounding box center [645, 649] width 218 height 26
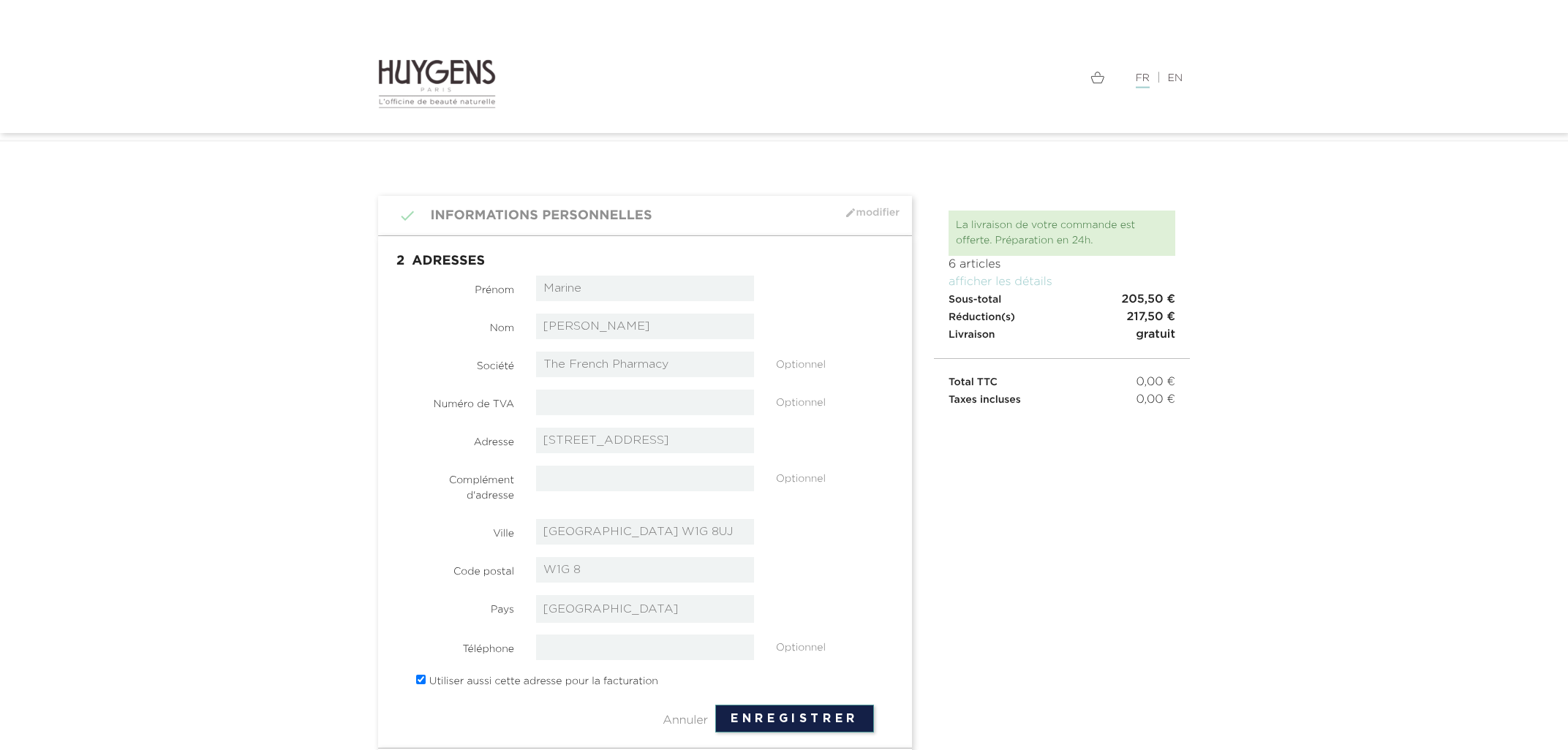
paste input "[PHONE_NUMBER]"
type input "[PHONE_NUMBER]"
click at [749, 719] on button "Enregistrer" at bounding box center [795, 719] width 159 height 27
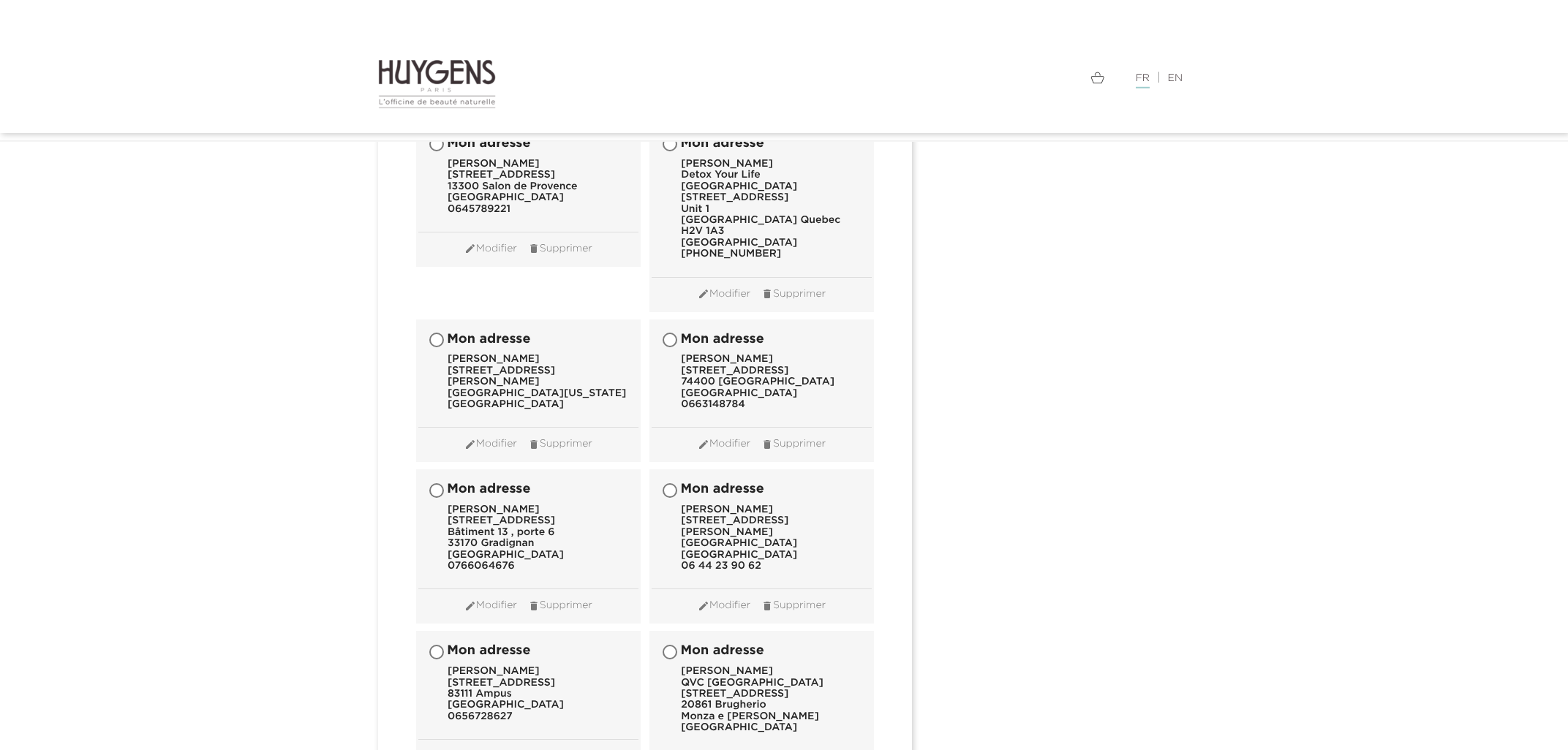
scroll to position [14629, 0]
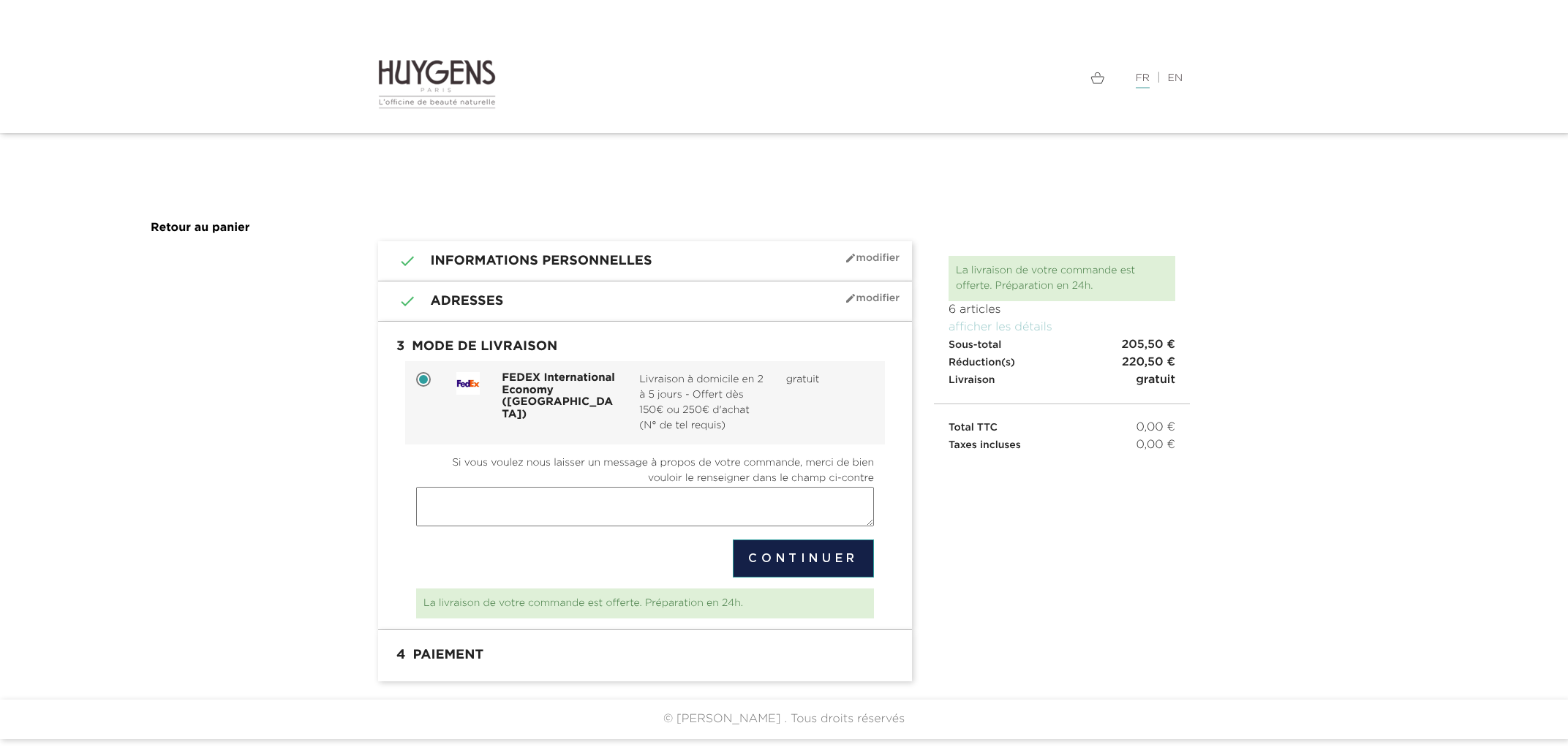
click at [795, 552] on button "Continuer" at bounding box center [803, 559] width 141 height 38
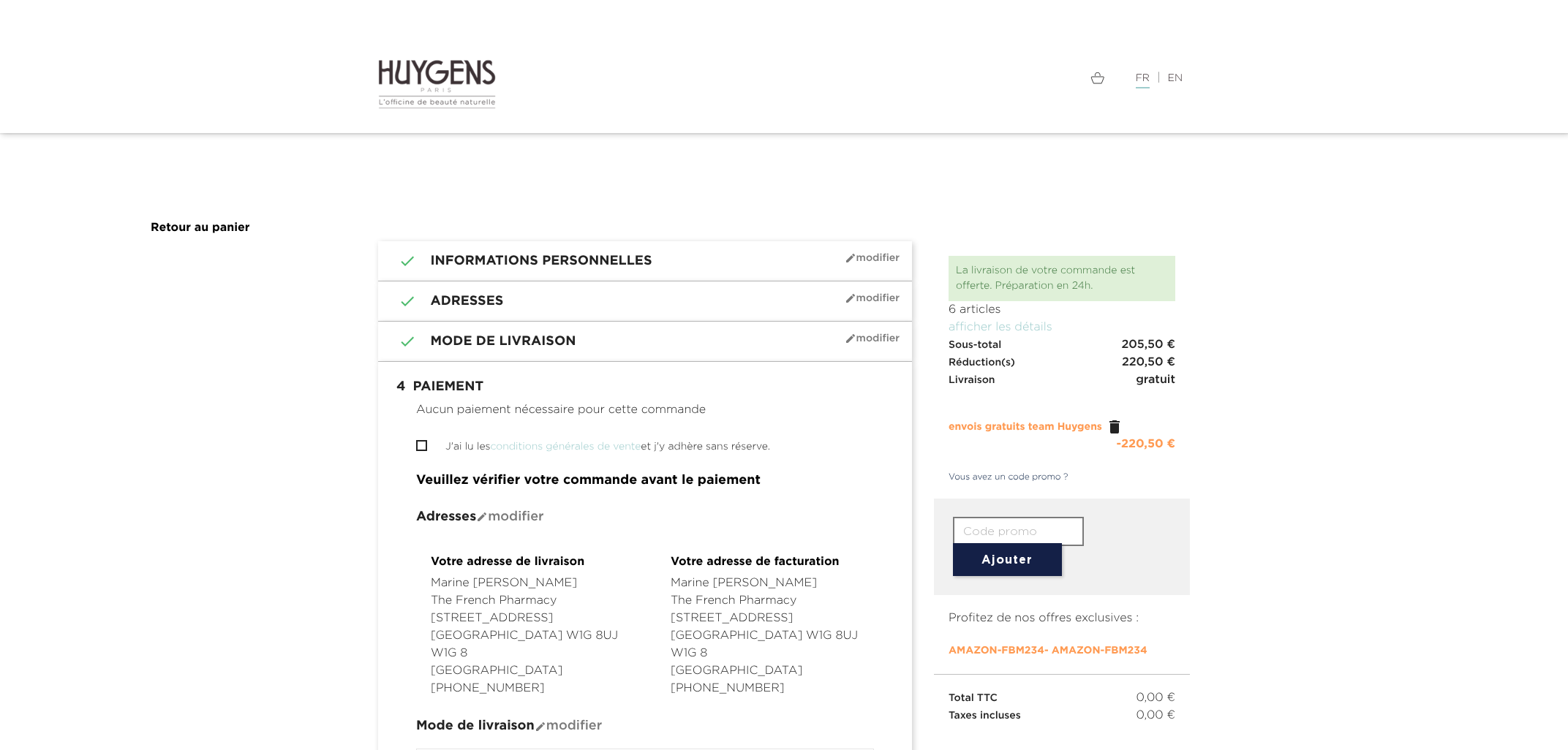
click at [418, 449] on input "J'ai lu les conditions générales de vente et j'y adhère sans réserve." at bounding box center [420, 446] width 9 height 9
checkbox input "true"
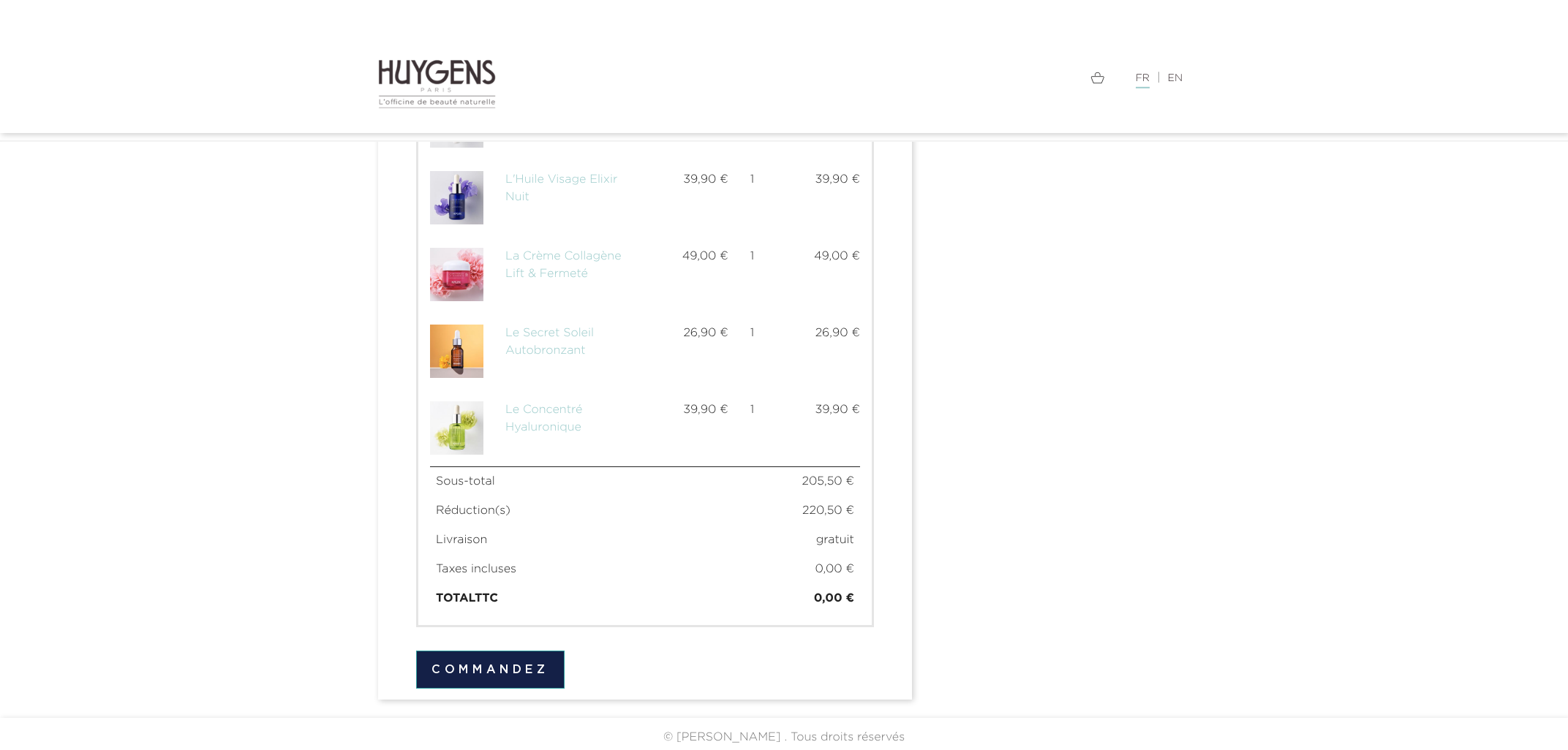
scroll to position [883, 0]
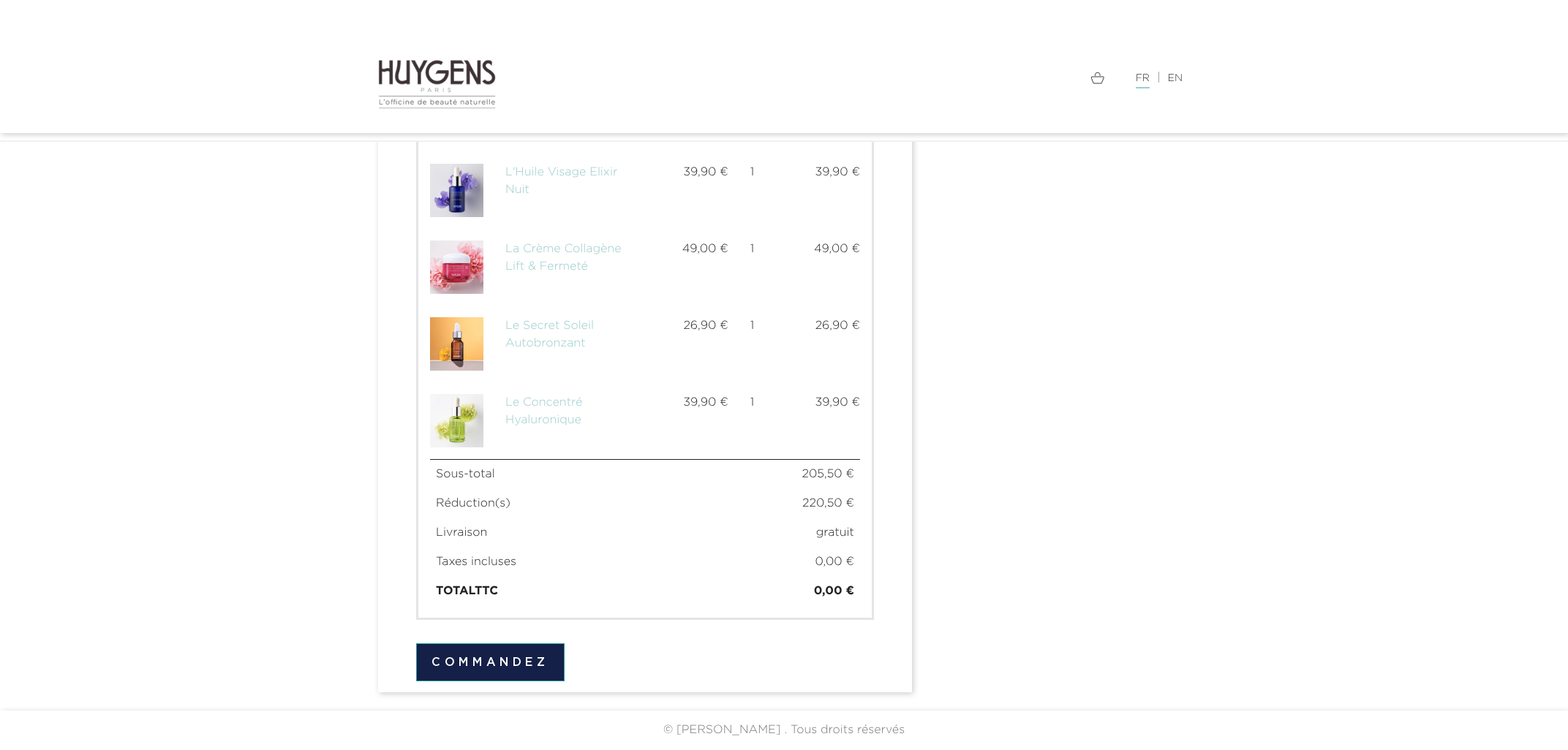
click at [506, 662] on button "Commandez" at bounding box center [490, 662] width 148 height 38
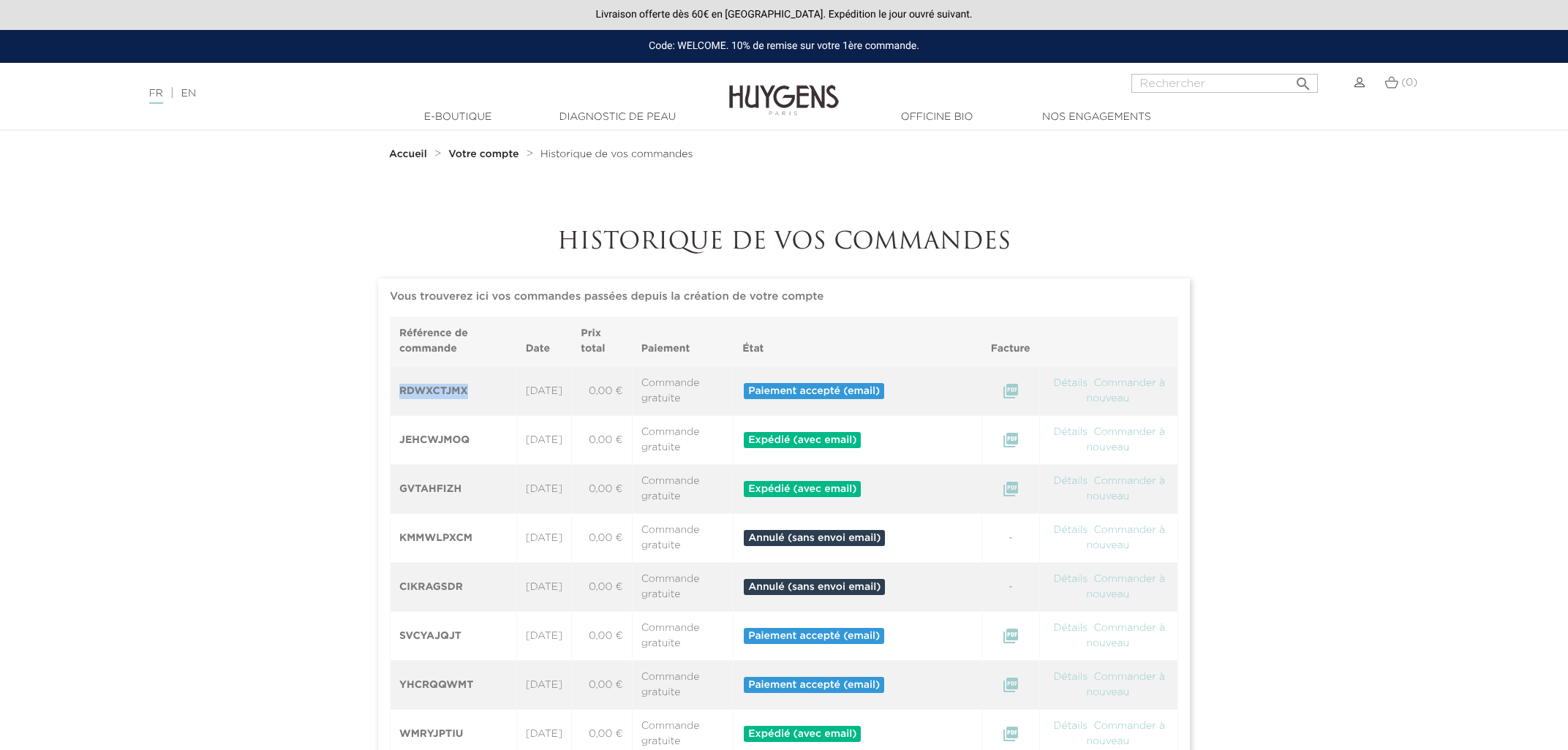
drag, startPoint x: 484, startPoint y: 386, endPoint x: 389, endPoint y: 381, distance: 95.1
copy th "RDWXCTJMX"
